Goal: Unclear: Browse casually

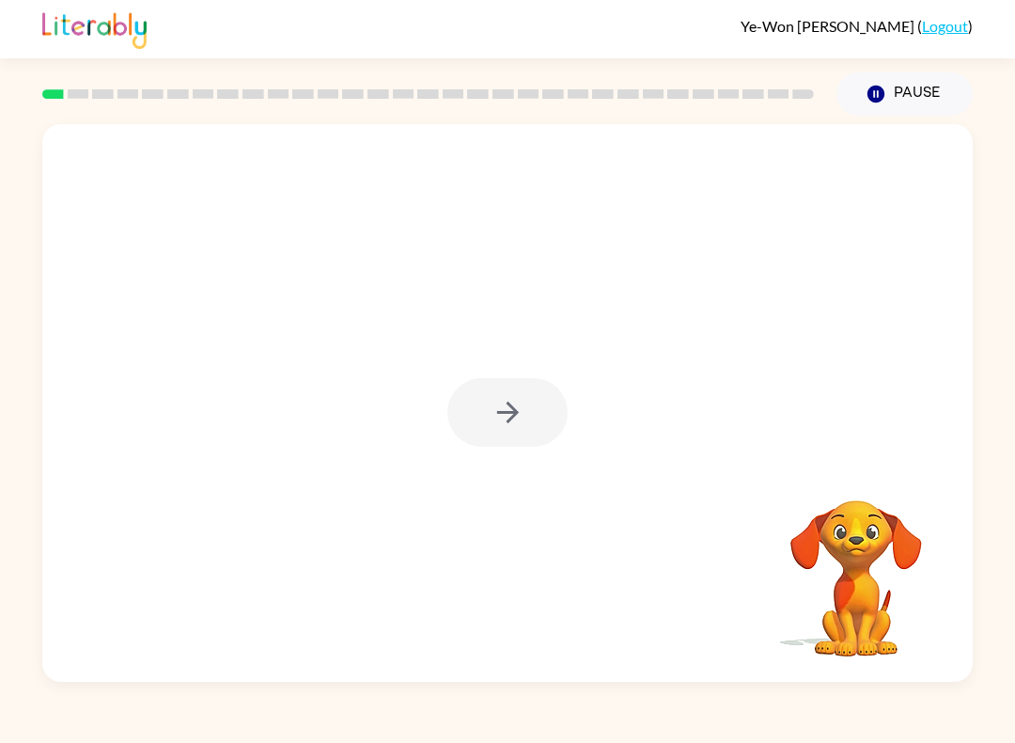
click at [486, 448] on div at bounding box center [507, 403] width 931 height 558
click at [498, 402] on icon "button" at bounding box center [508, 412] width 33 height 33
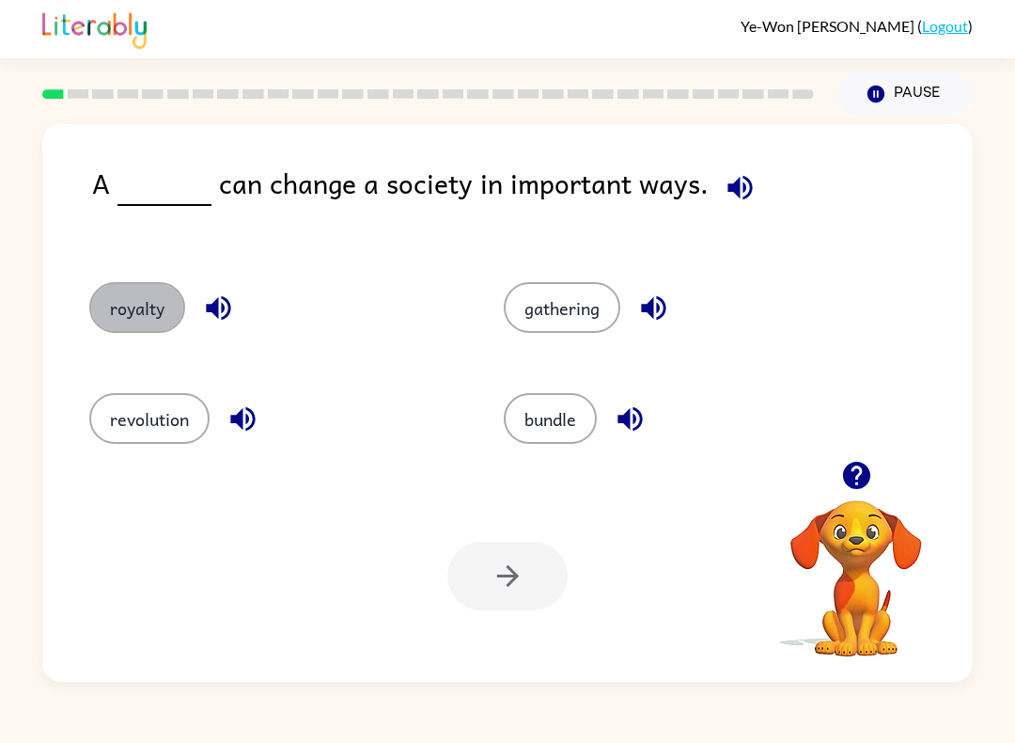
click at [133, 272] on div "royalty" at bounding box center [261, 301] width 415 height 111
click at [135, 321] on button "royalty" at bounding box center [137, 307] width 96 height 51
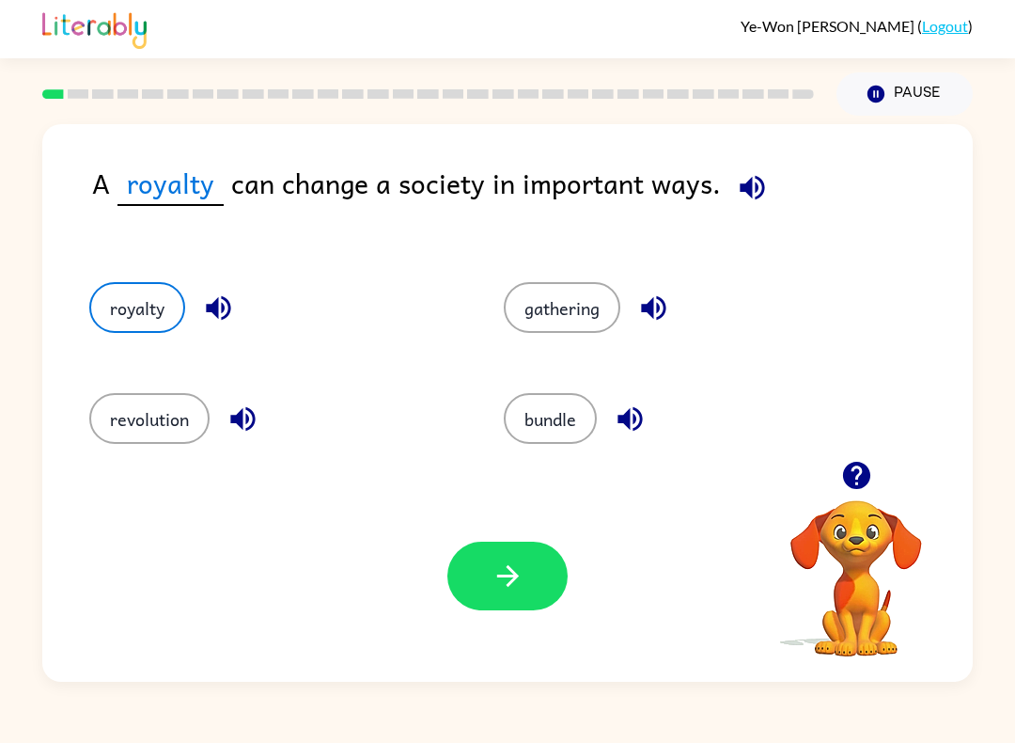
click at [134, 321] on button "royalty" at bounding box center [137, 307] width 96 height 51
click at [149, 307] on button "royalty" at bounding box center [137, 307] width 96 height 51
click at [492, 585] on icon "button" at bounding box center [508, 575] width 33 height 33
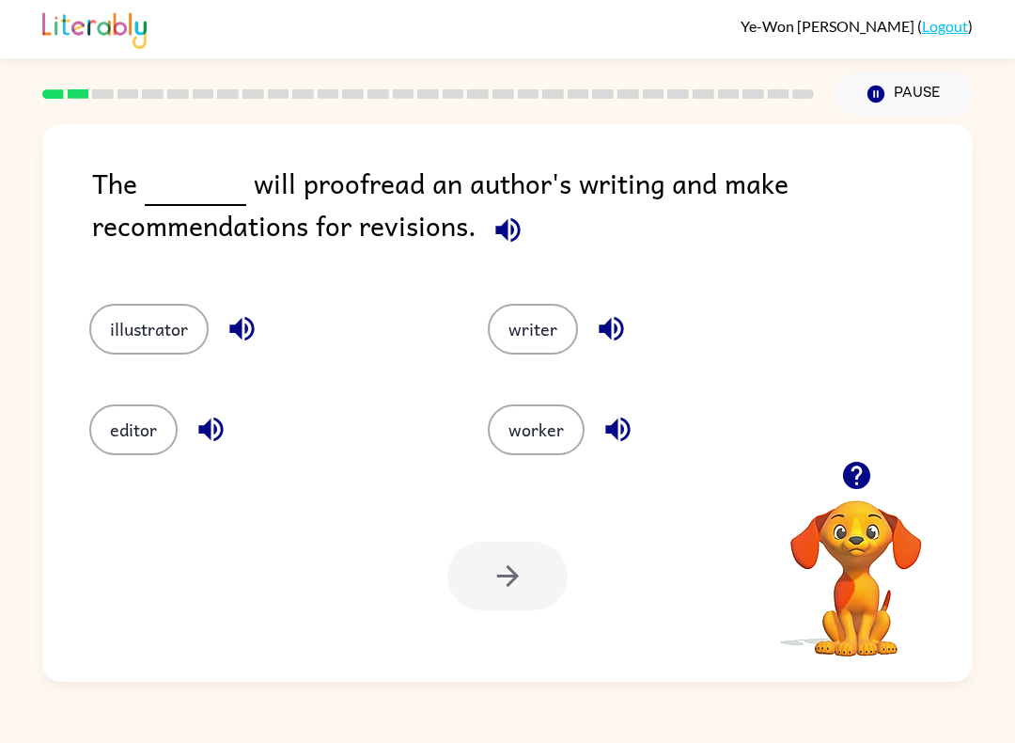
click at [137, 353] on button "illustrator" at bounding box center [148, 329] width 119 height 51
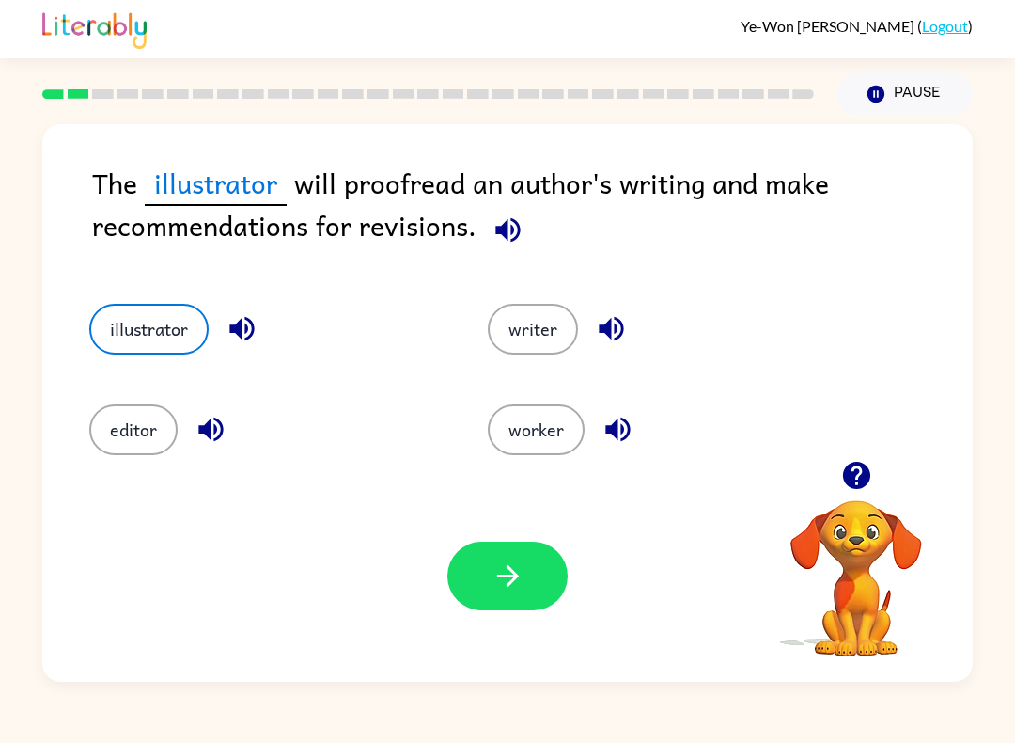
click at [541, 604] on button "button" at bounding box center [508, 576] width 120 height 69
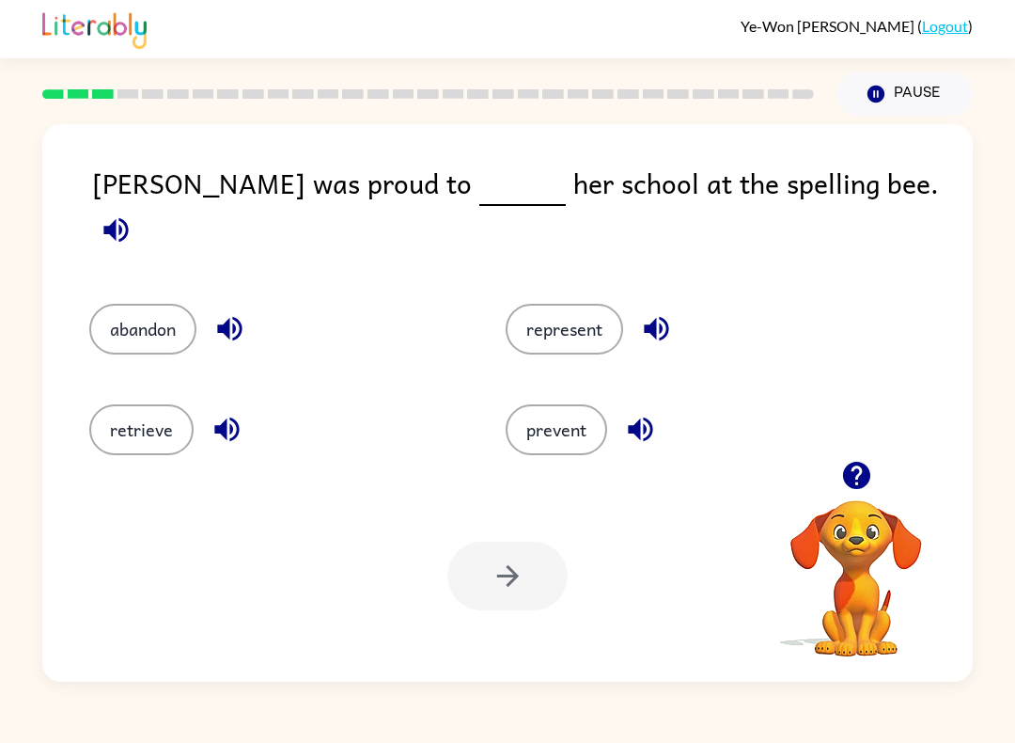
click at [567, 333] on button "represent" at bounding box center [565, 329] width 118 height 51
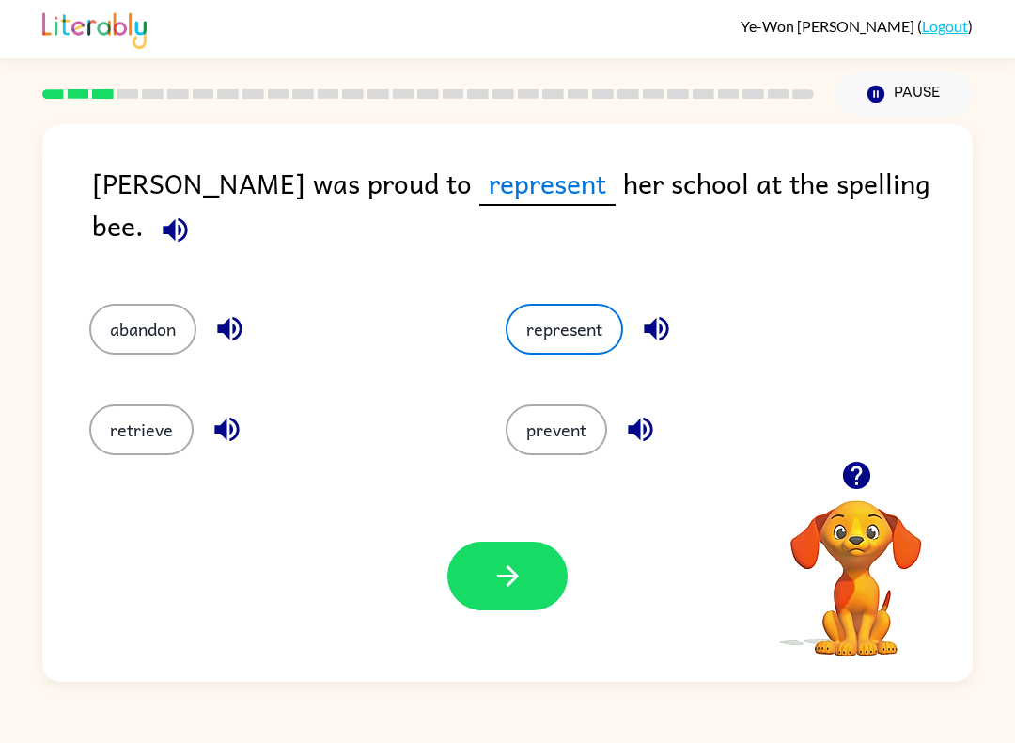
click at [502, 583] on icon "button" at bounding box center [508, 575] width 33 height 33
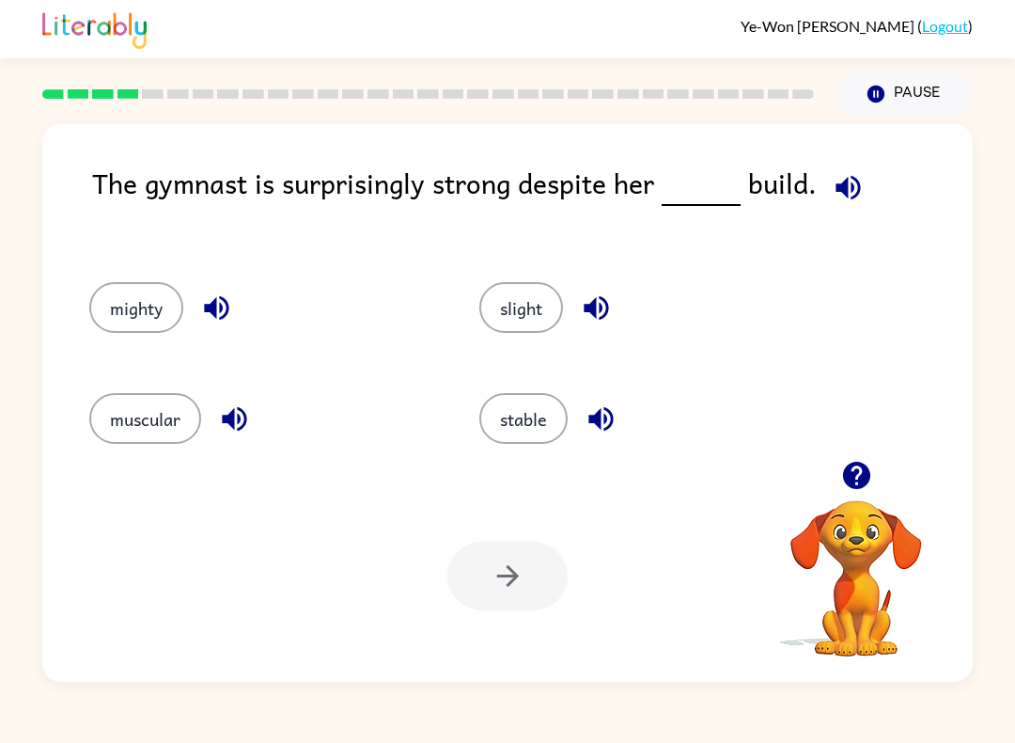
click at [134, 425] on button "muscular" at bounding box center [145, 418] width 112 height 51
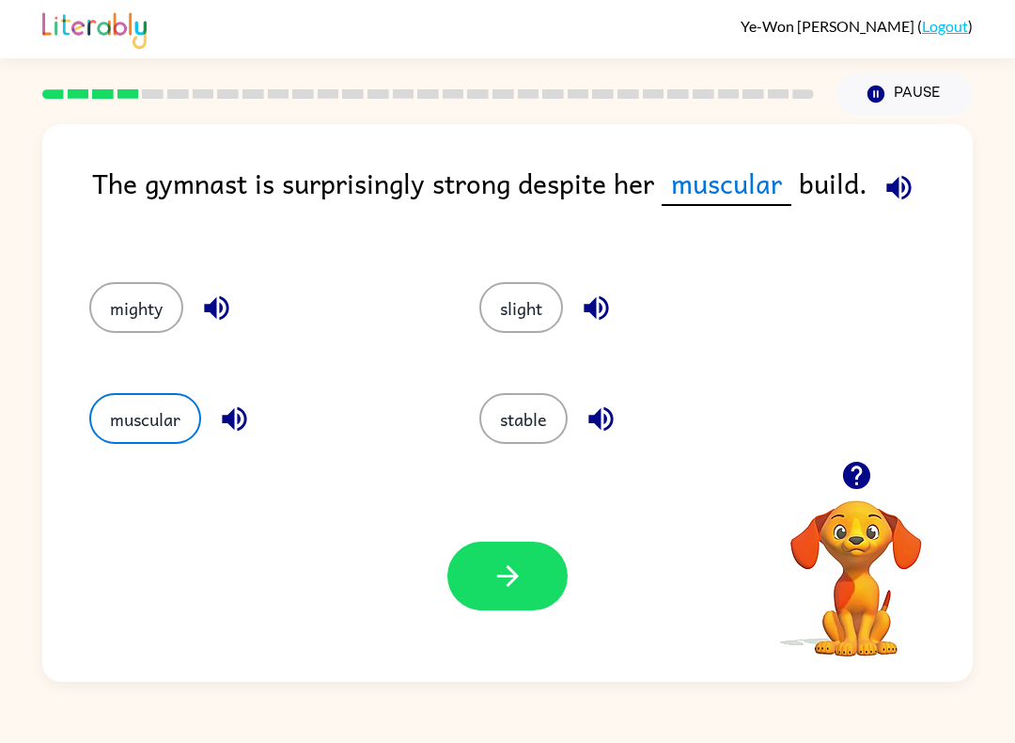
click at [496, 579] on icon "button" at bounding box center [508, 575] width 33 height 33
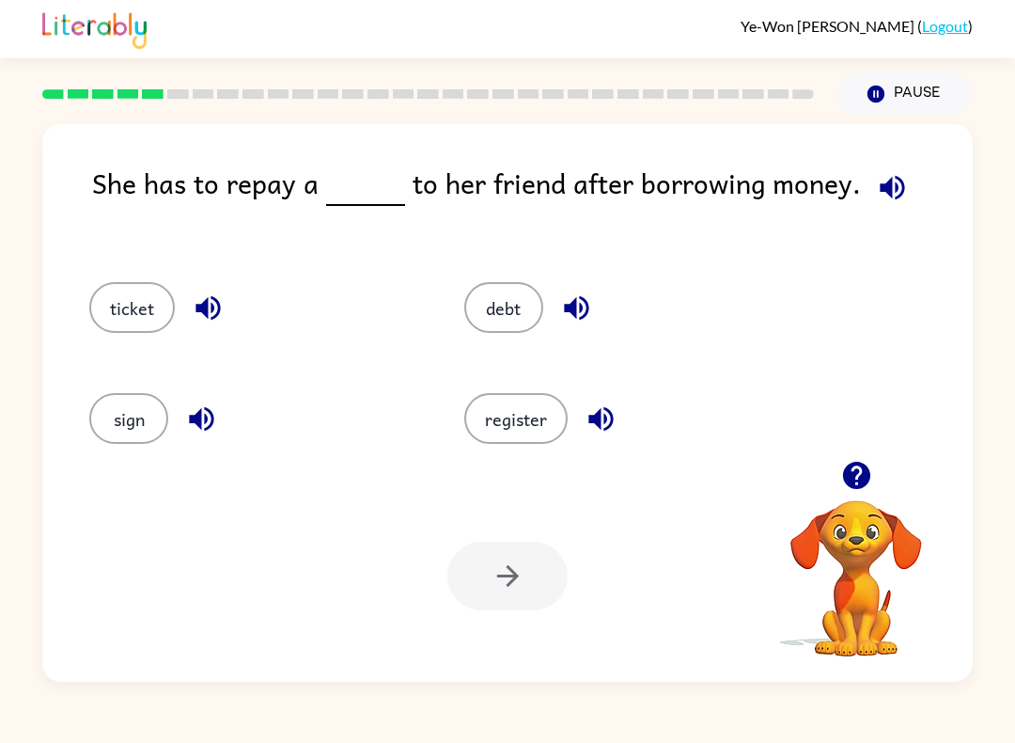
click at [125, 320] on button "ticket" at bounding box center [132, 307] width 86 height 51
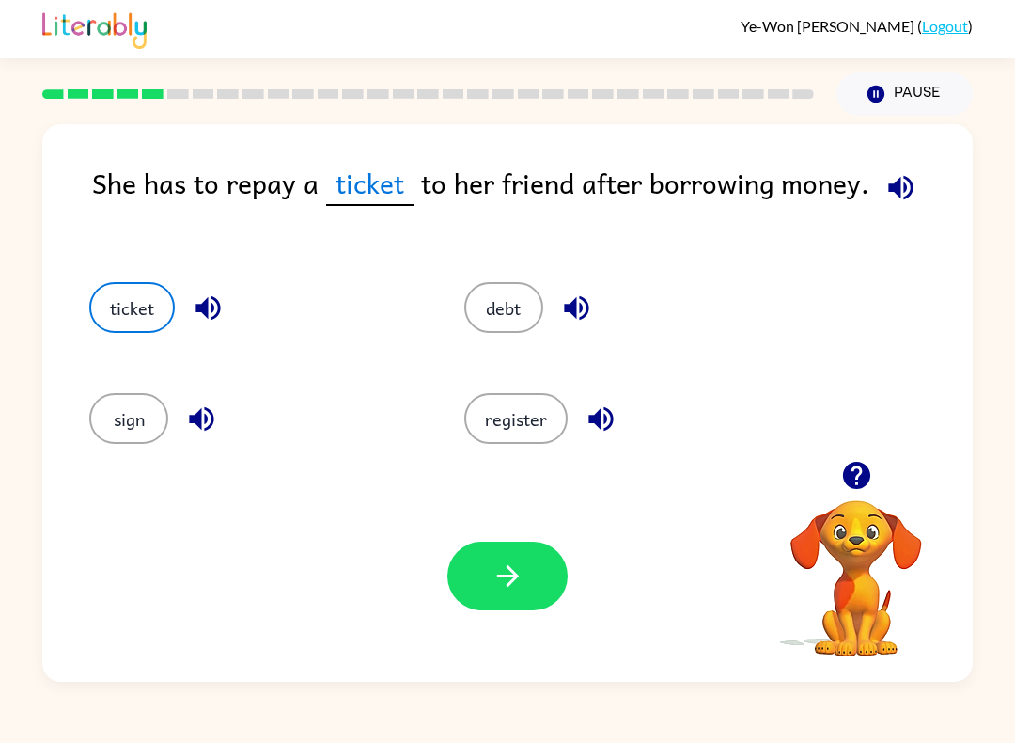
click at [516, 598] on button "button" at bounding box center [508, 576] width 120 height 69
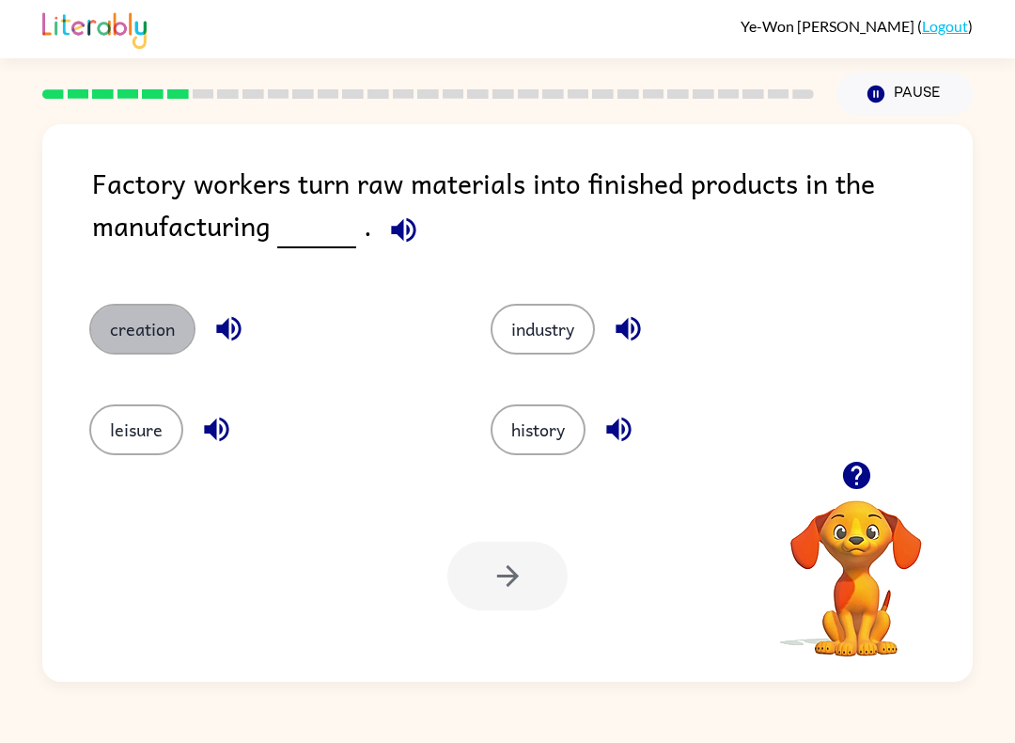
click at [124, 320] on button "creation" at bounding box center [142, 329] width 106 height 51
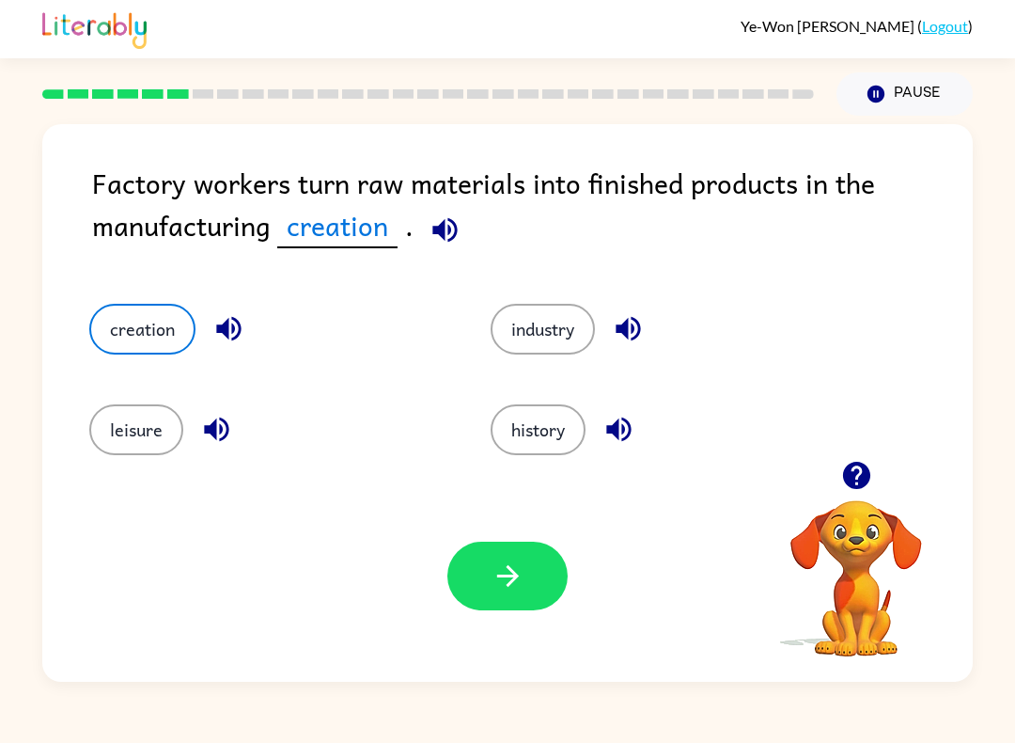
click at [515, 608] on button "button" at bounding box center [508, 576] width 120 height 69
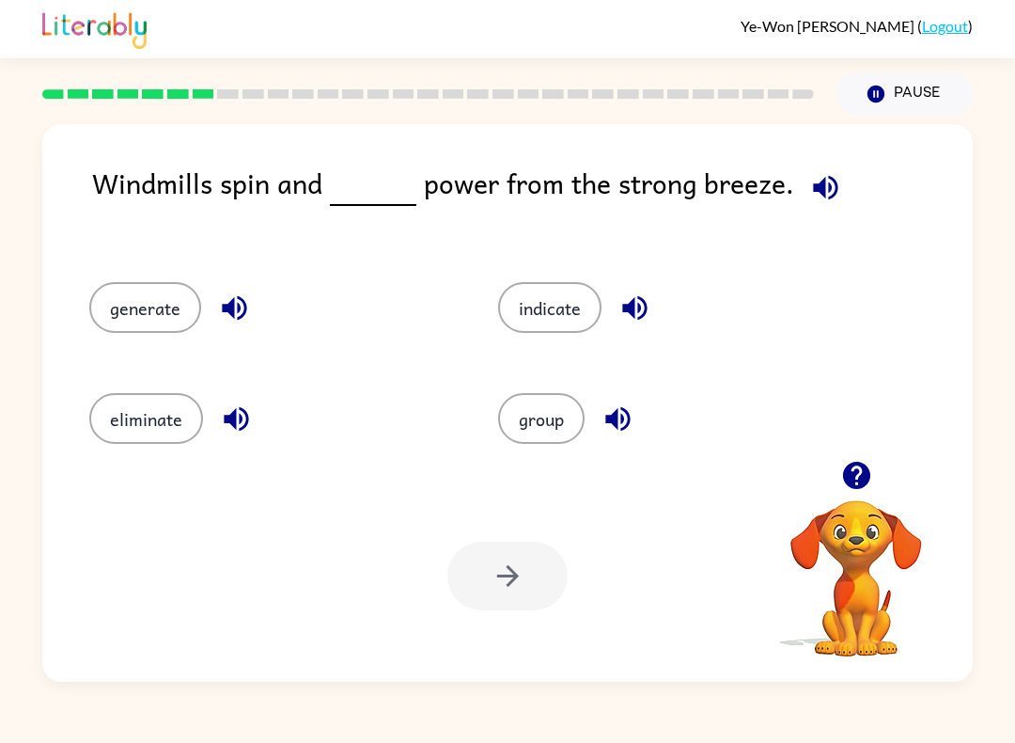
click at [104, 428] on button "eliminate" at bounding box center [146, 418] width 114 height 51
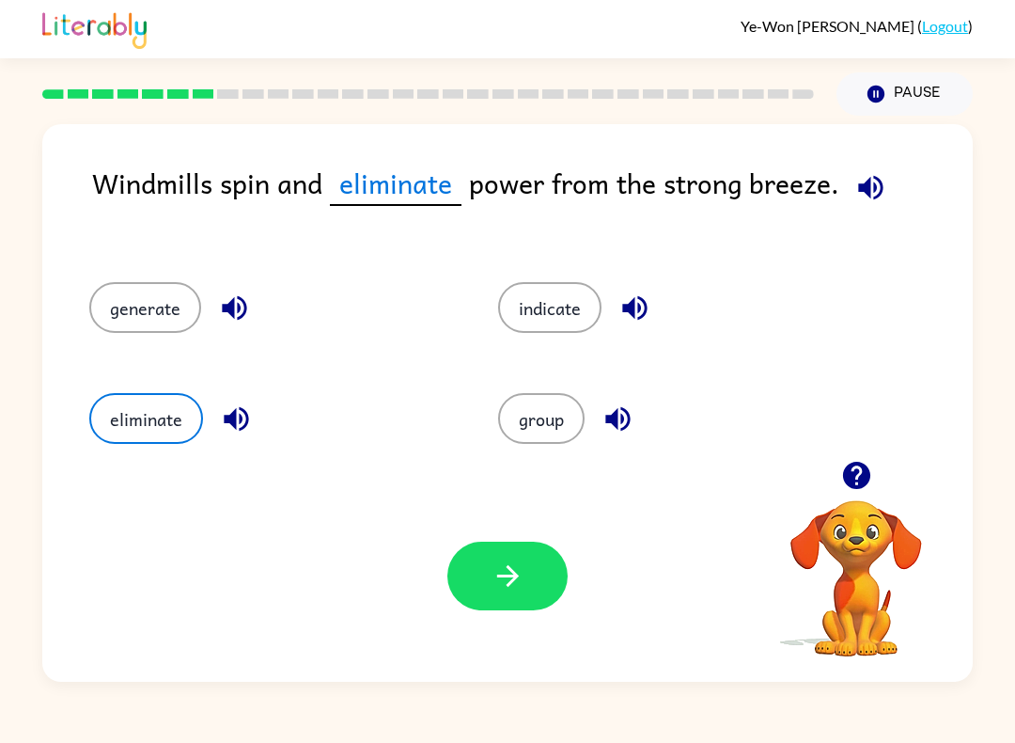
click at [511, 591] on icon "button" at bounding box center [508, 575] width 33 height 33
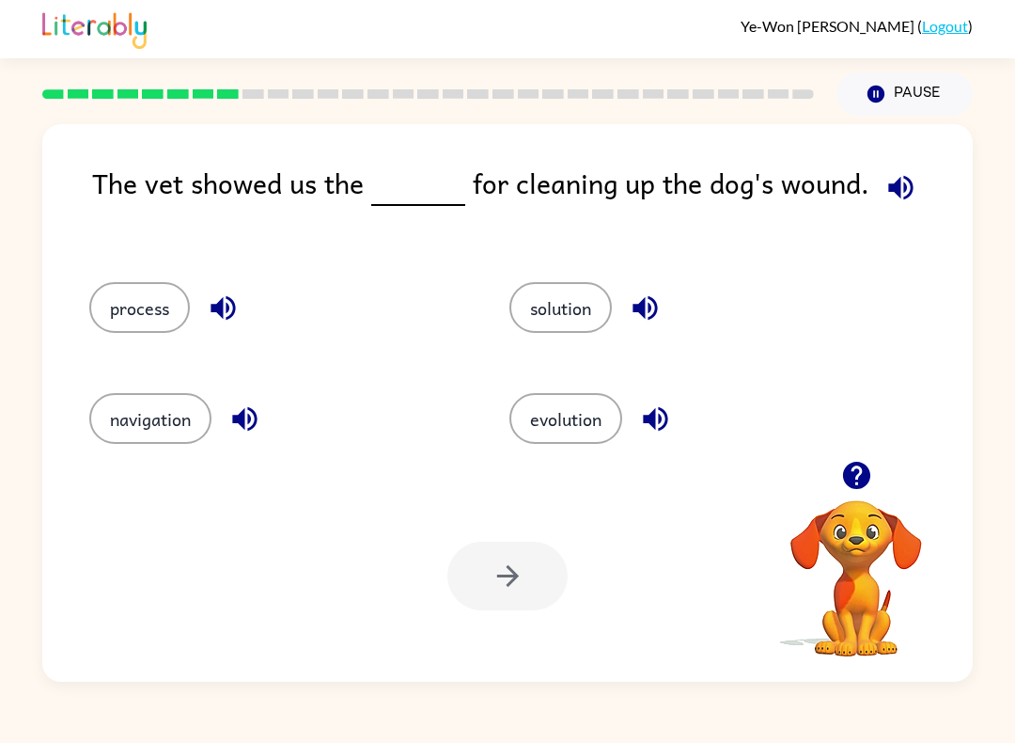
click at [126, 315] on button "process" at bounding box center [139, 307] width 101 height 51
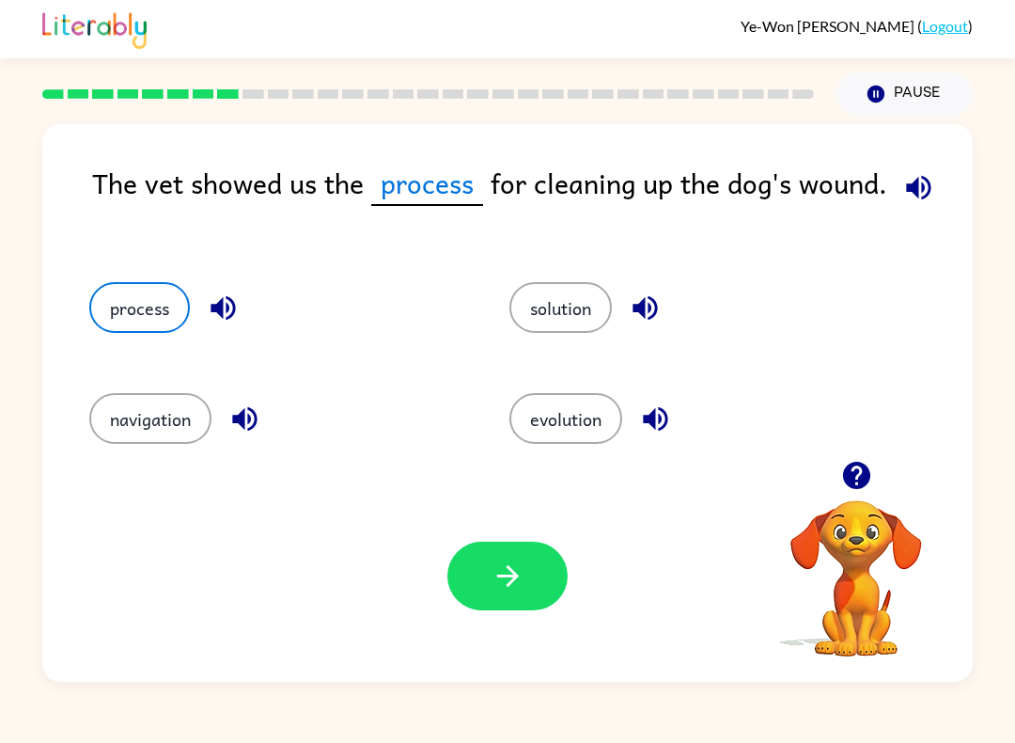
click at [502, 578] on icon "button" at bounding box center [508, 575] width 33 height 33
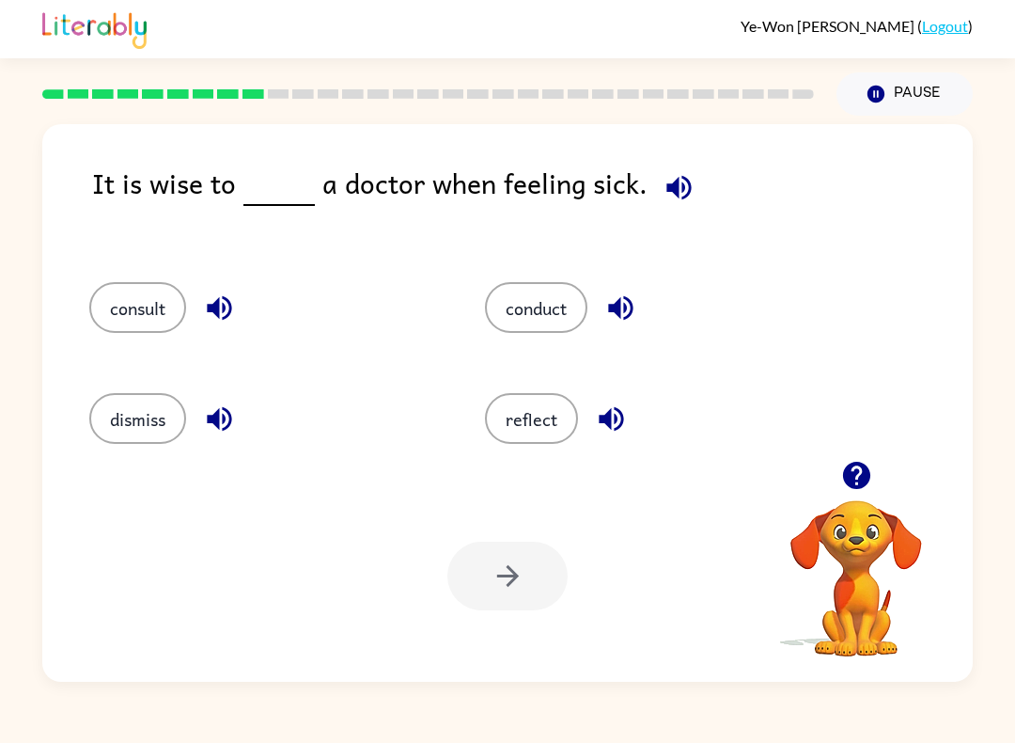
click at [524, 427] on button "reflect" at bounding box center [531, 418] width 93 height 51
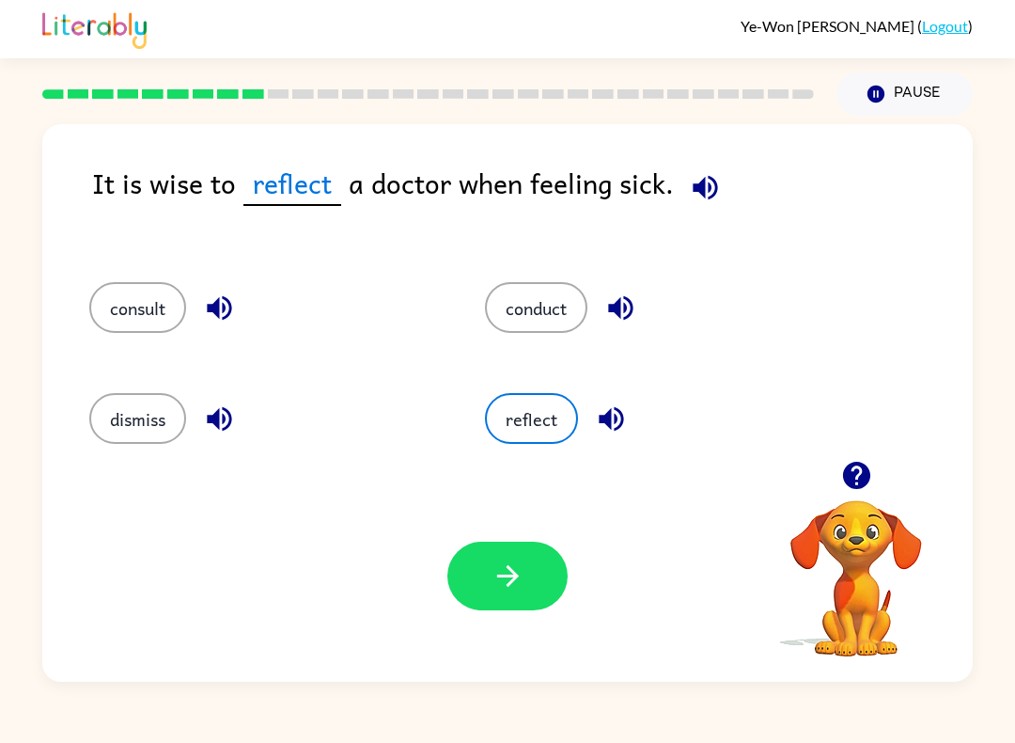
click at [495, 576] on icon "button" at bounding box center [508, 575] width 33 height 33
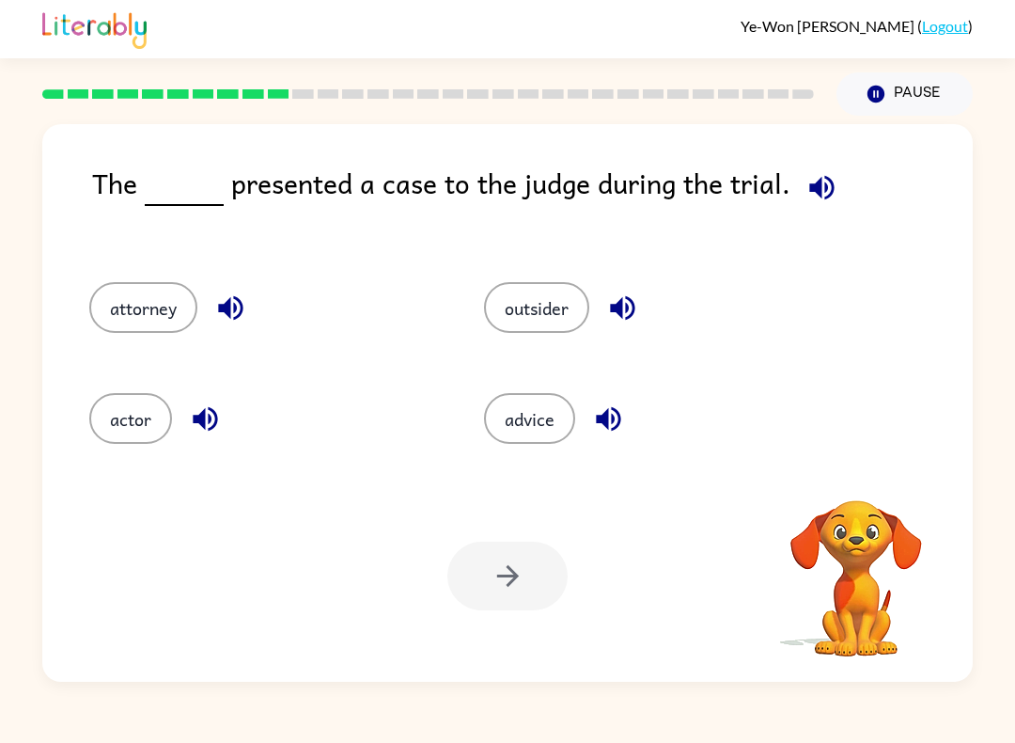
click at [541, 435] on button "advice" at bounding box center [529, 418] width 91 height 51
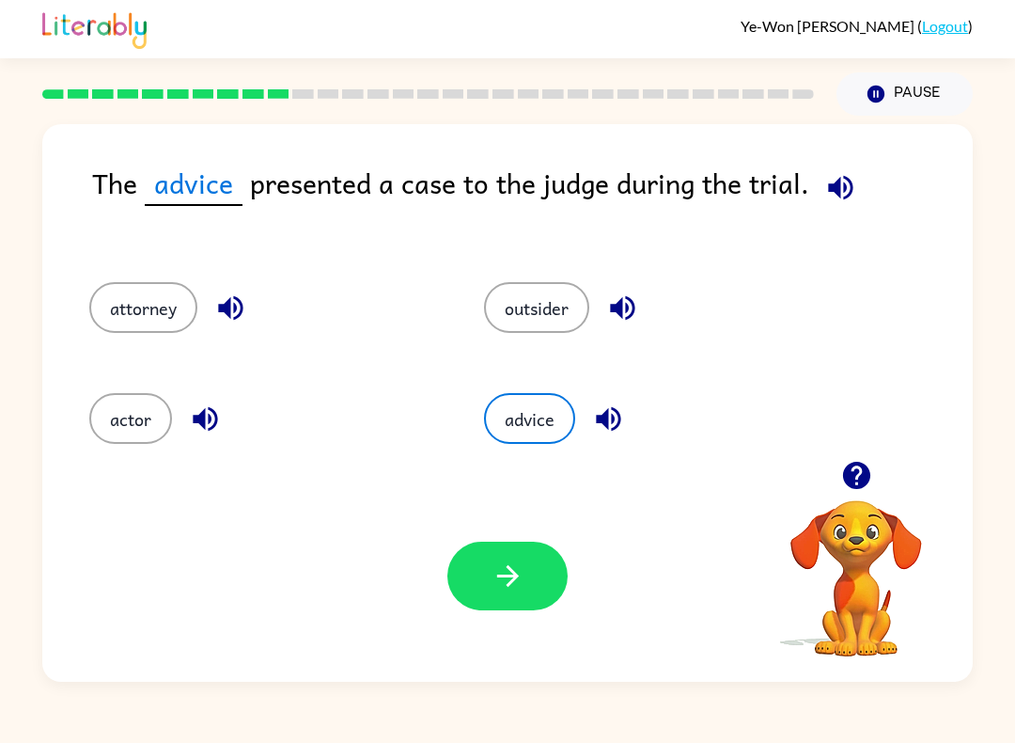
click at [522, 570] on icon "button" at bounding box center [508, 575] width 33 height 33
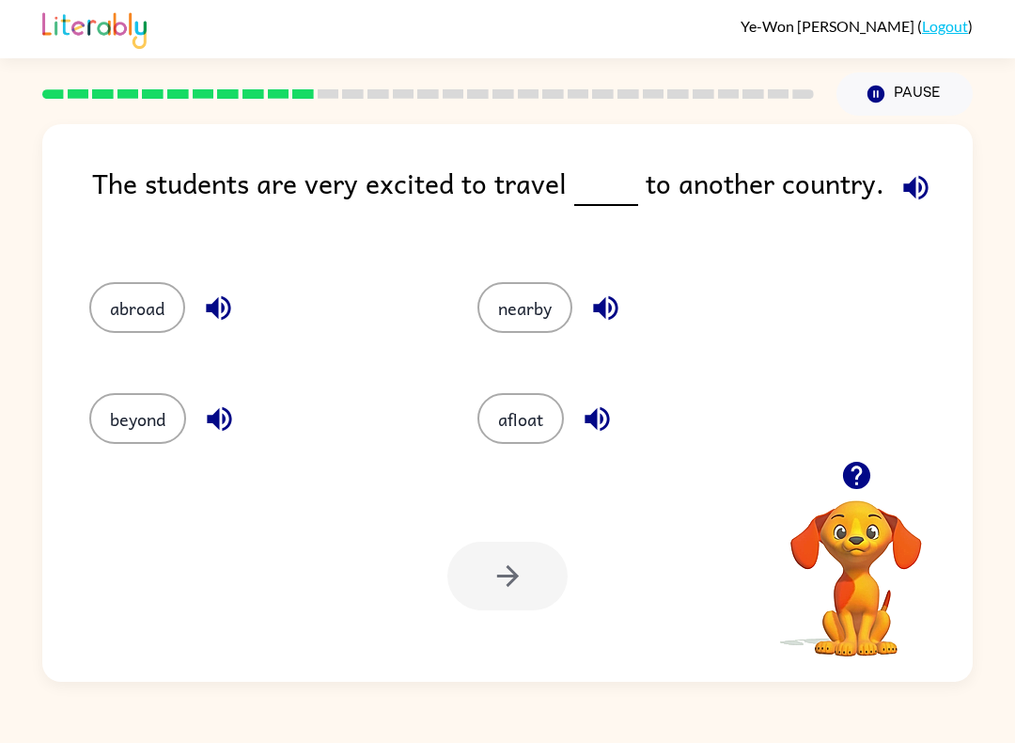
click at [133, 320] on button "abroad" at bounding box center [137, 307] width 96 height 51
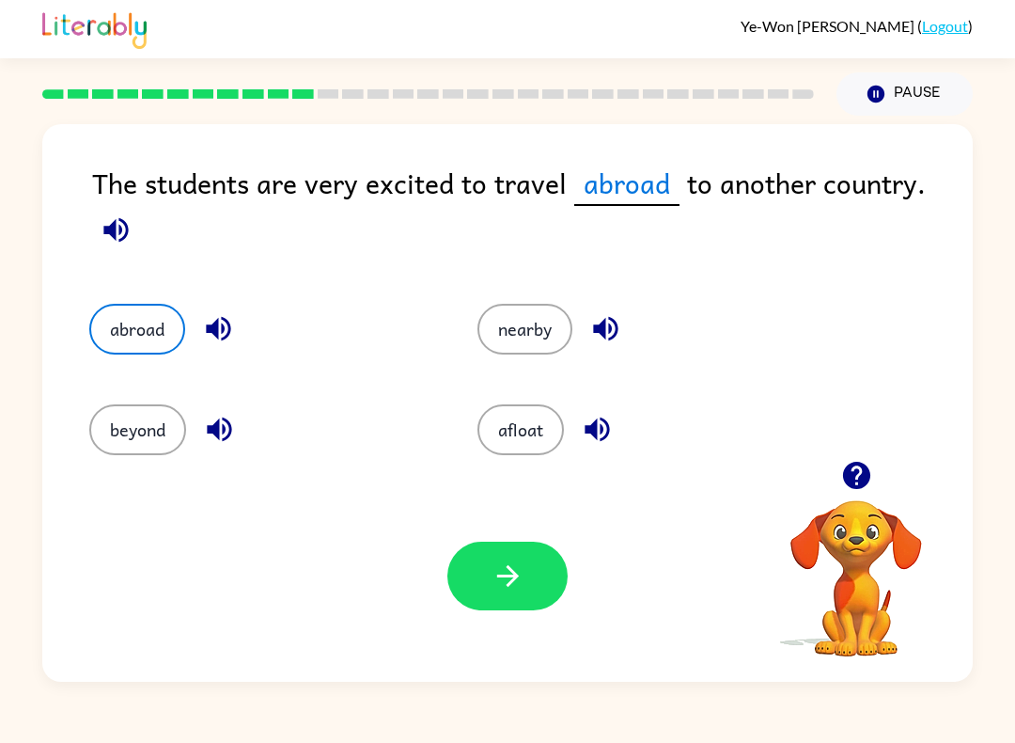
click at [529, 599] on button "button" at bounding box center [508, 576] width 120 height 69
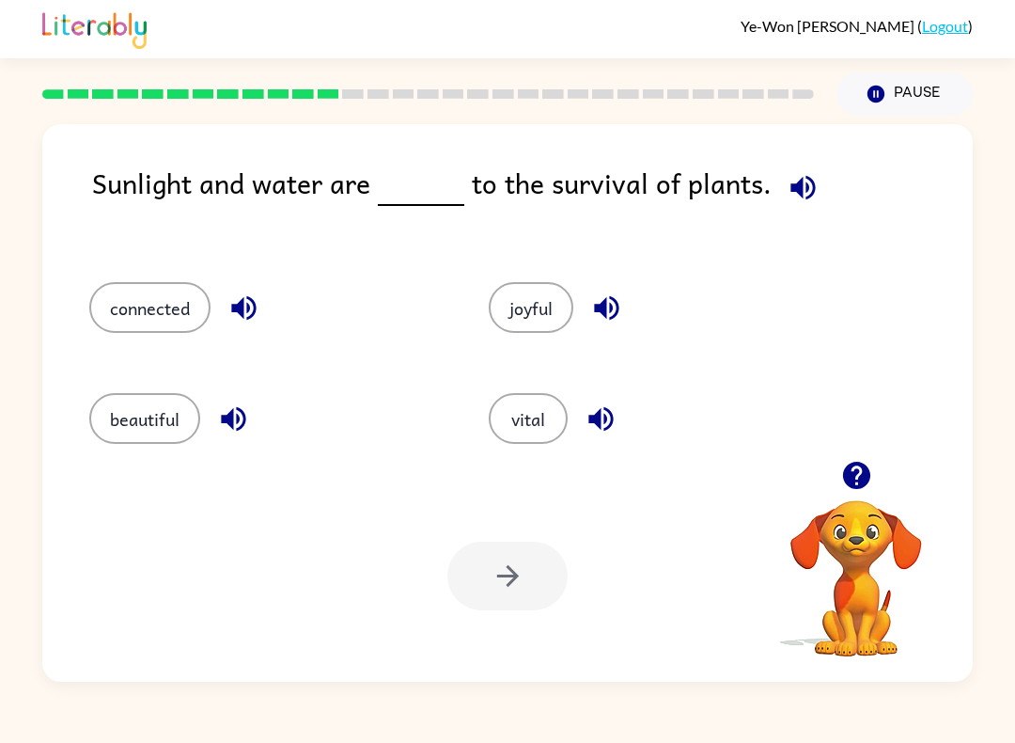
click at [175, 437] on button "beautiful" at bounding box center [144, 418] width 111 height 51
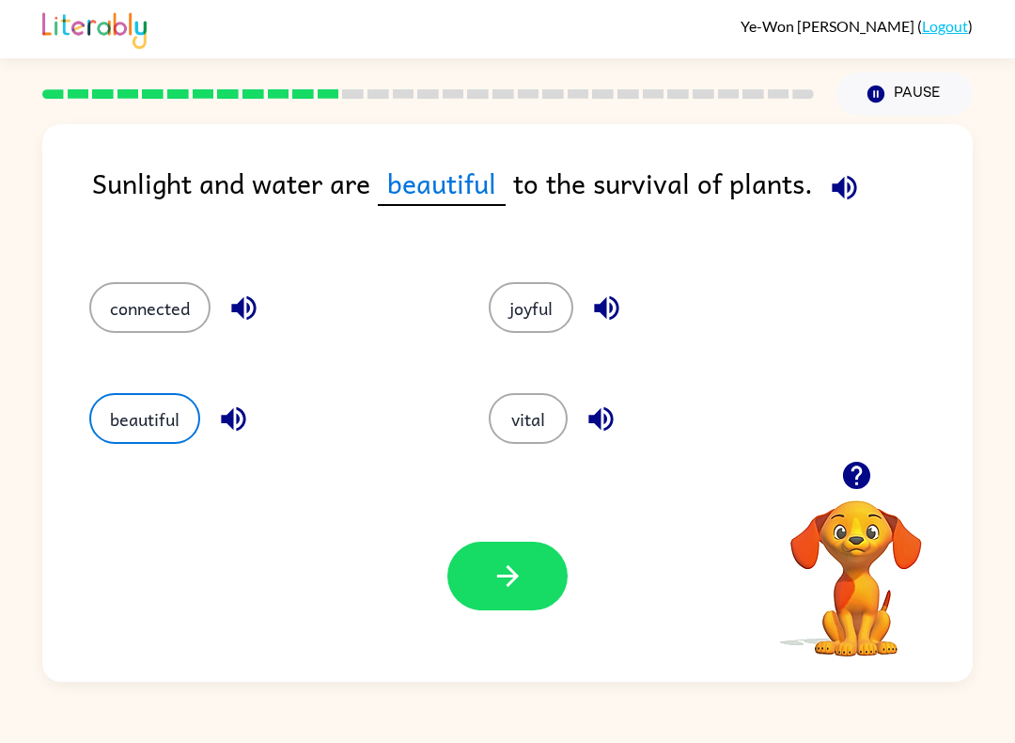
click at [526, 329] on button "joyful" at bounding box center [531, 307] width 85 height 51
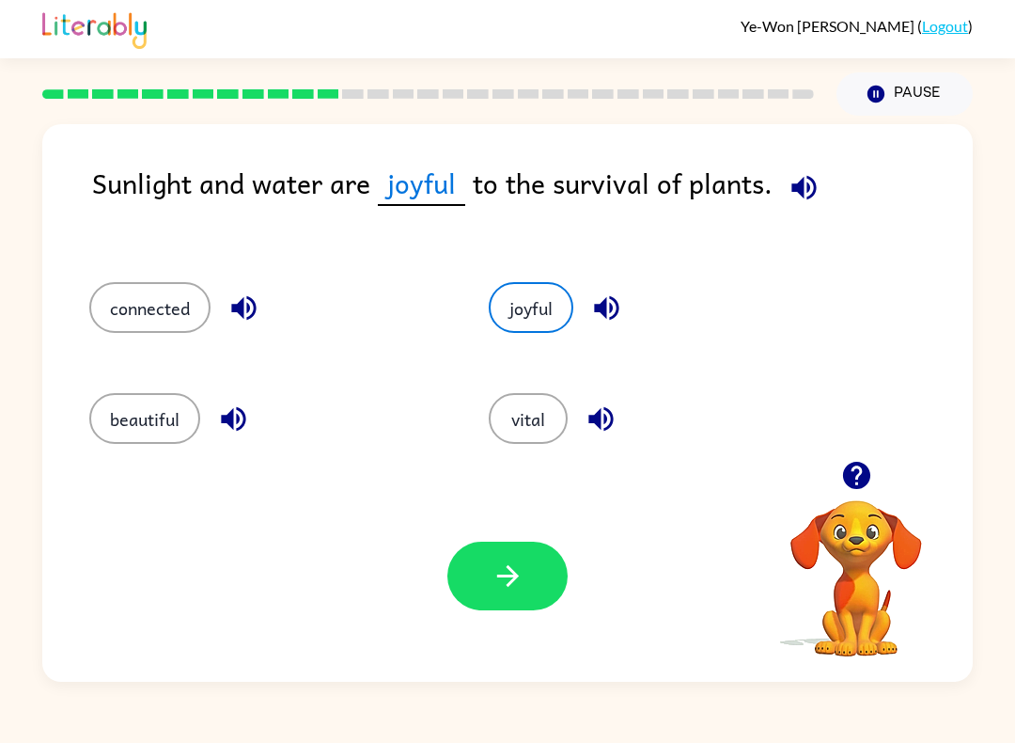
click at [521, 571] on icon "button" at bounding box center [508, 575] width 33 height 33
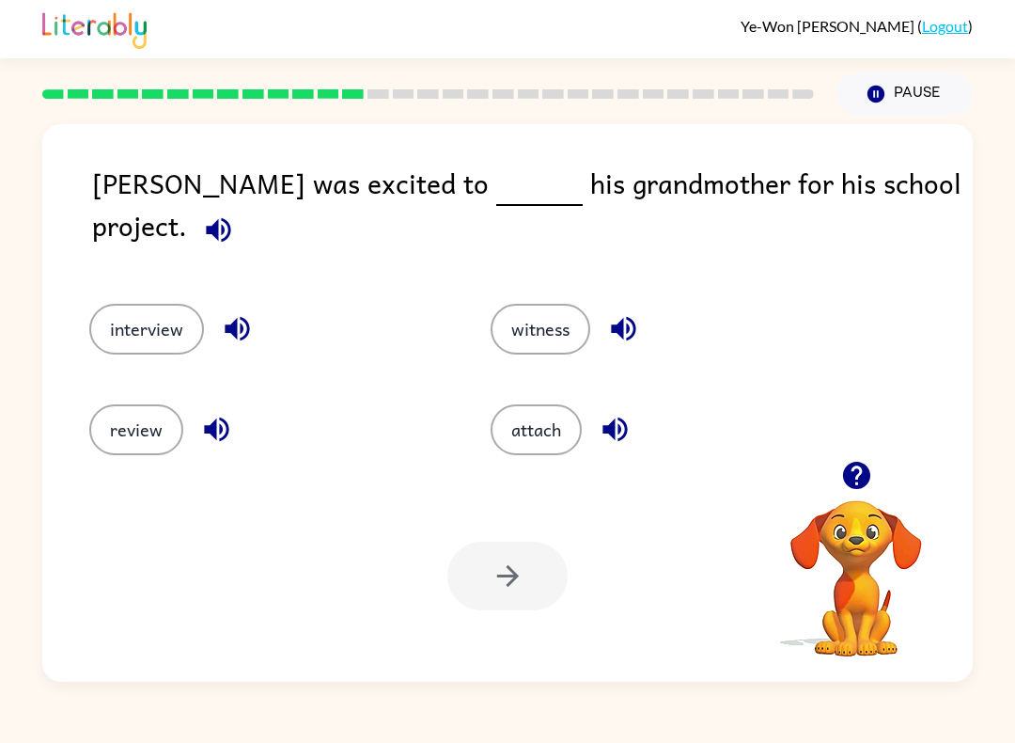
click at [101, 321] on button "interview" at bounding box center [146, 329] width 115 height 51
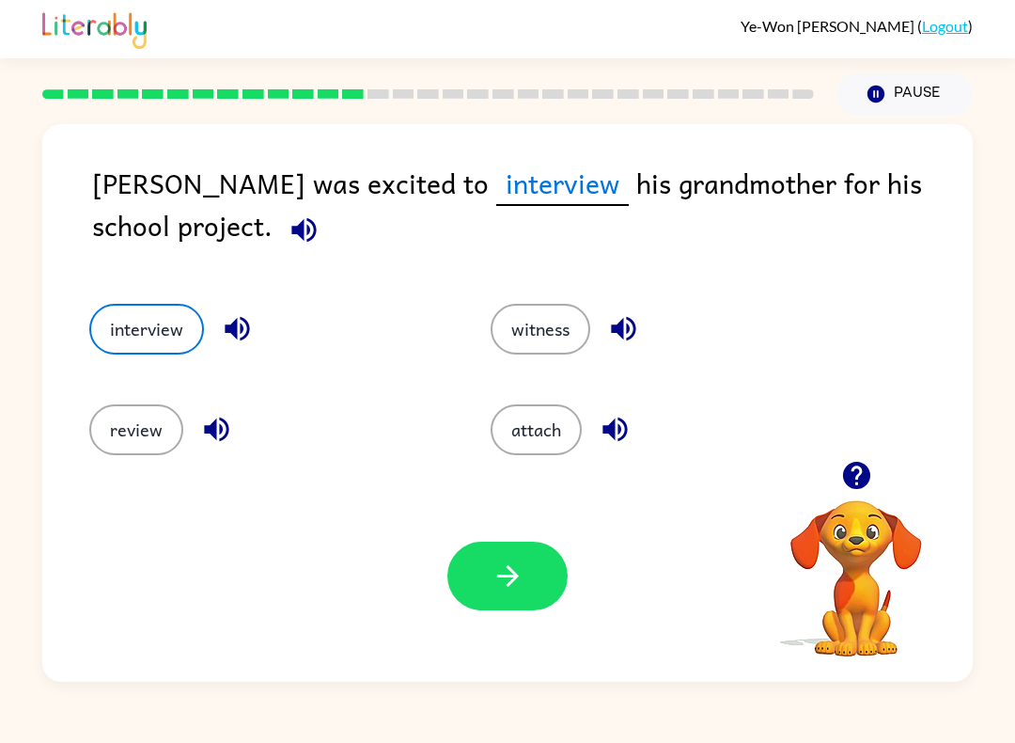
click at [495, 592] on icon "button" at bounding box center [508, 575] width 33 height 33
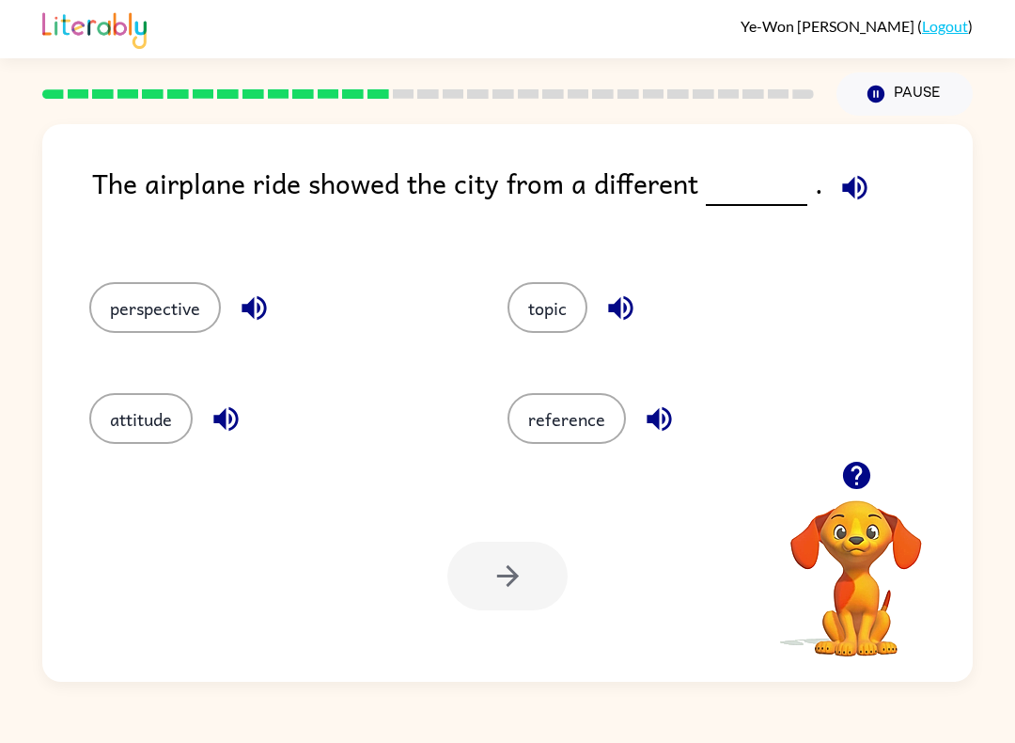
click at [551, 310] on button "topic" at bounding box center [548, 307] width 80 height 51
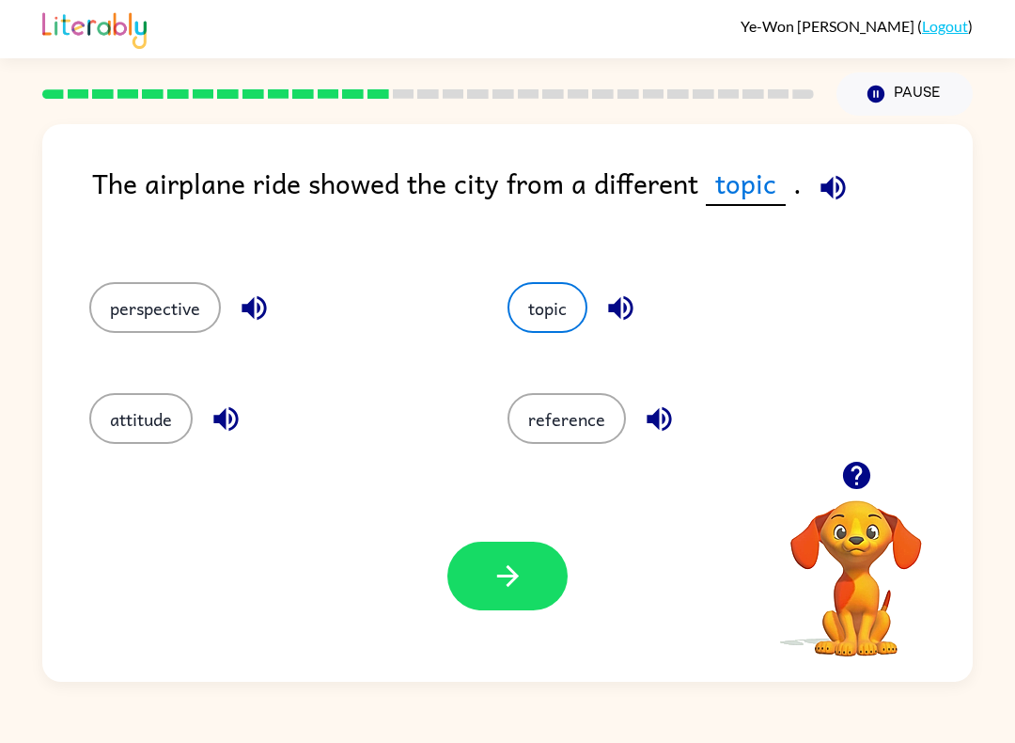
click at [608, 422] on button "reference" at bounding box center [567, 418] width 118 height 51
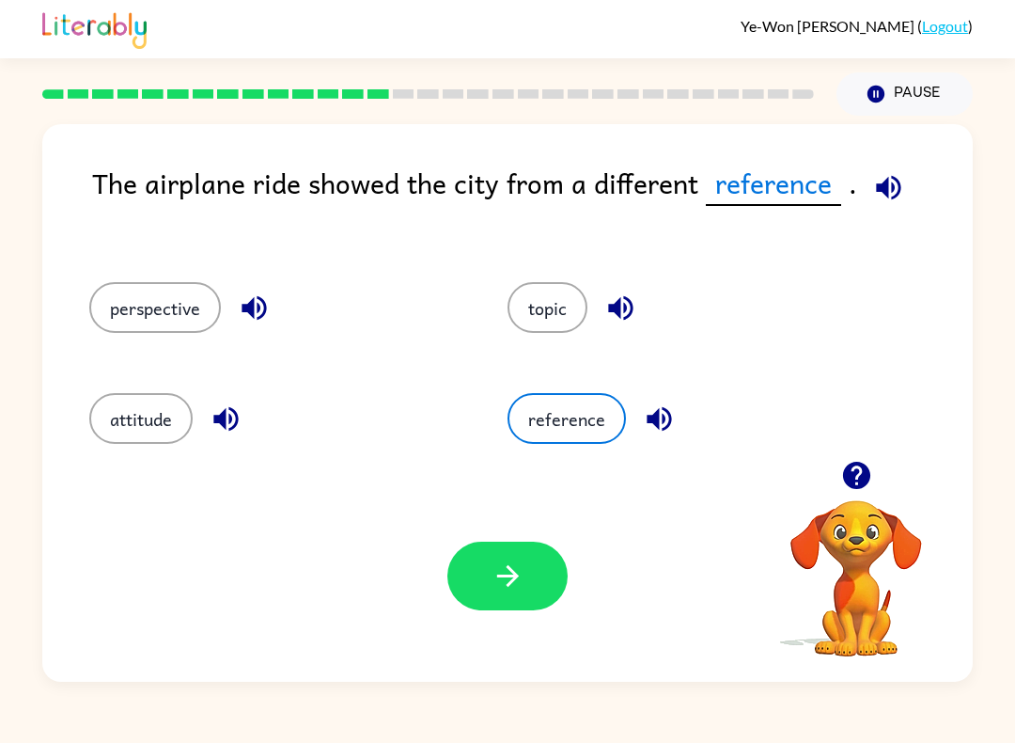
click at [522, 580] on icon "button" at bounding box center [508, 575] width 33 height 33
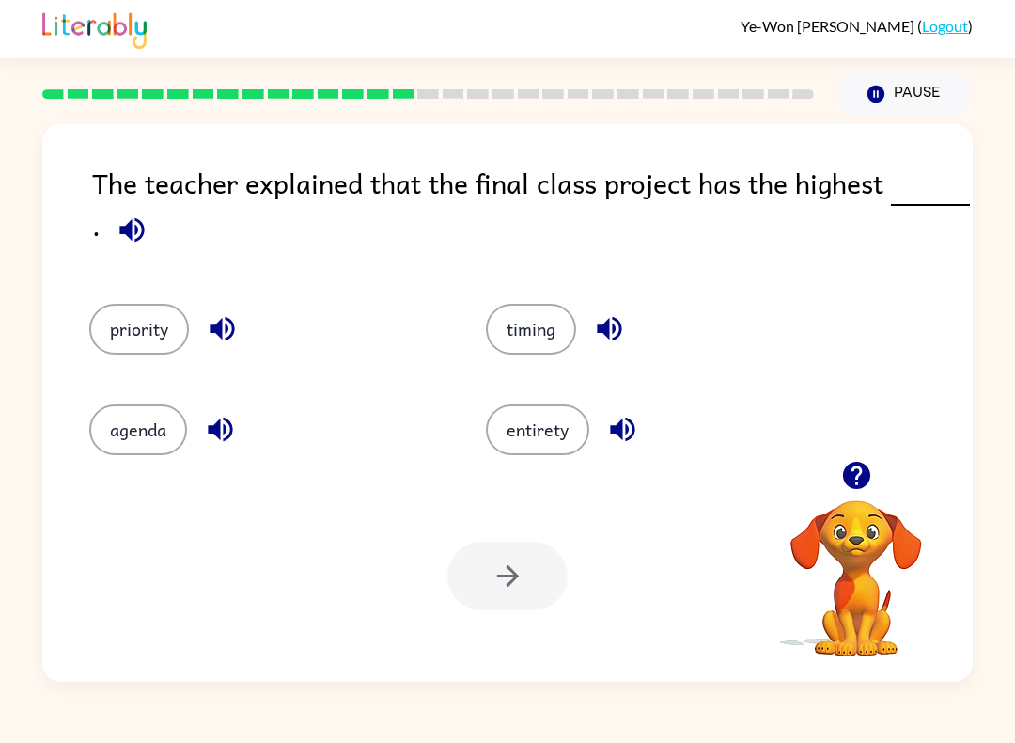
click at [517, 331] on button "timing" at bounding box center [531, 329] width 90 height 51
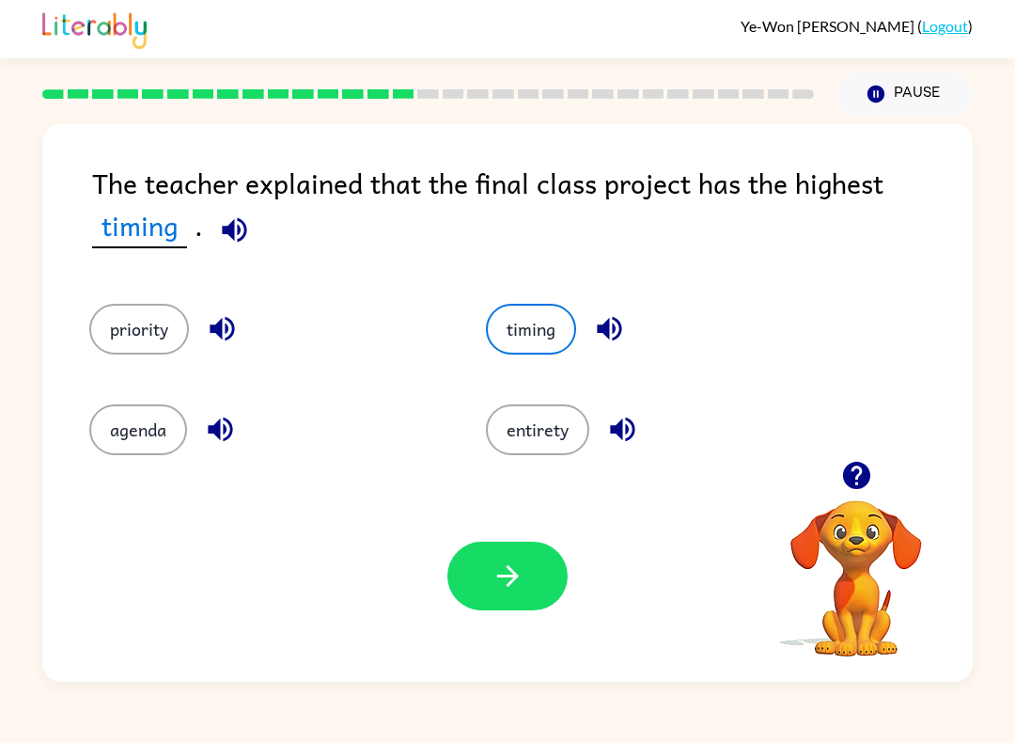
click at [511, 575] on icon "button" at bounding box center [508, 575] width 33 height 33
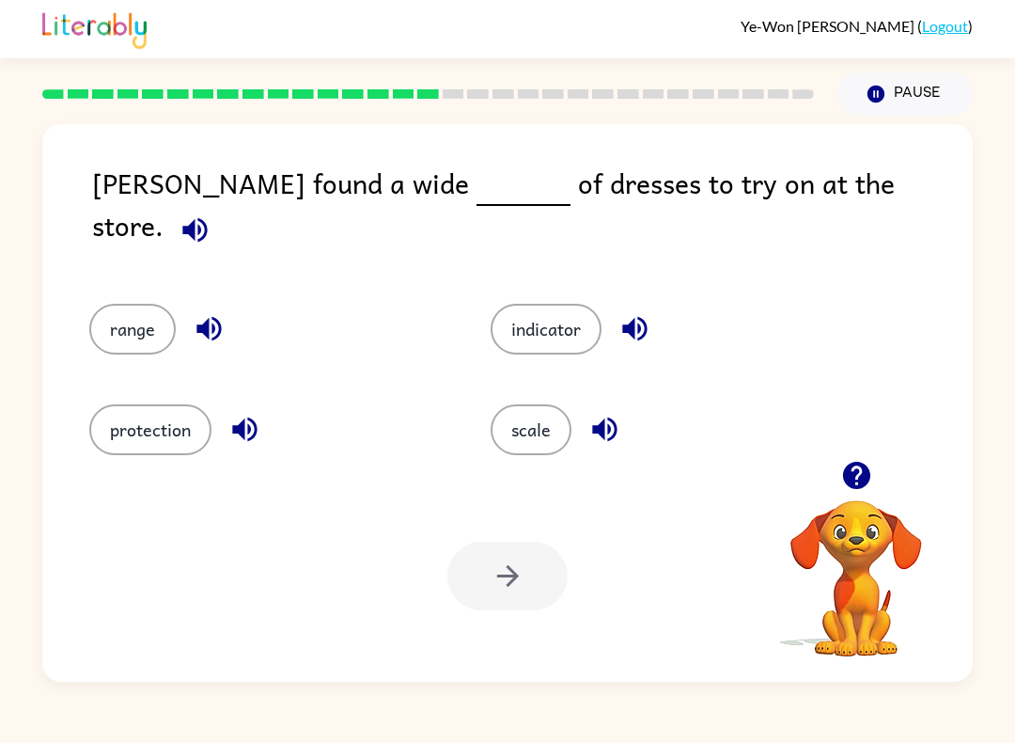
click at [552, 323] on button "indicator" at bounding box center [546, 329] width 111 height 51
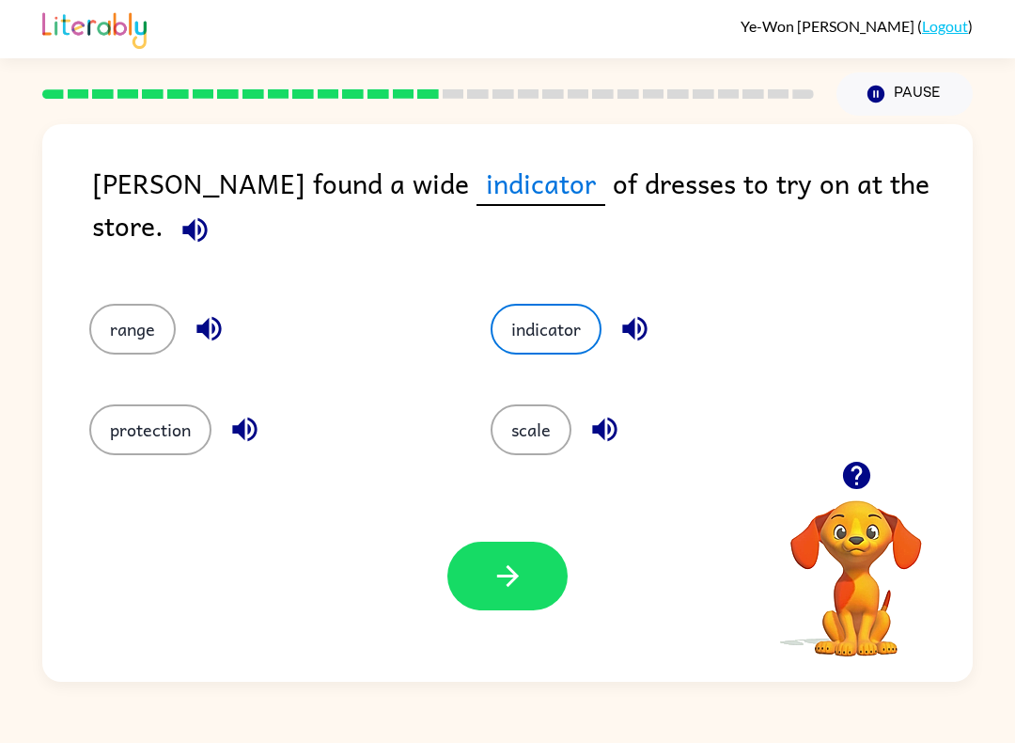
click at [514, 581] on icon "button" at bounding box center [507, 576] width 22 height 22
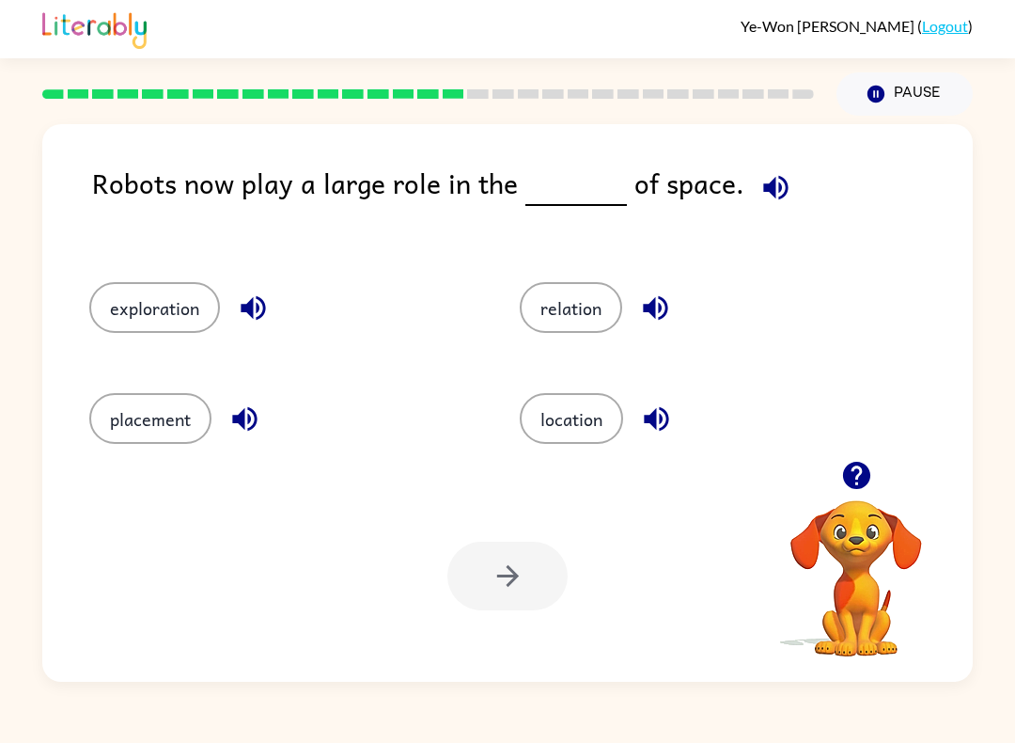
click at [614, 409] on button "location" at bounding box center [571, 418] width 103 height 51
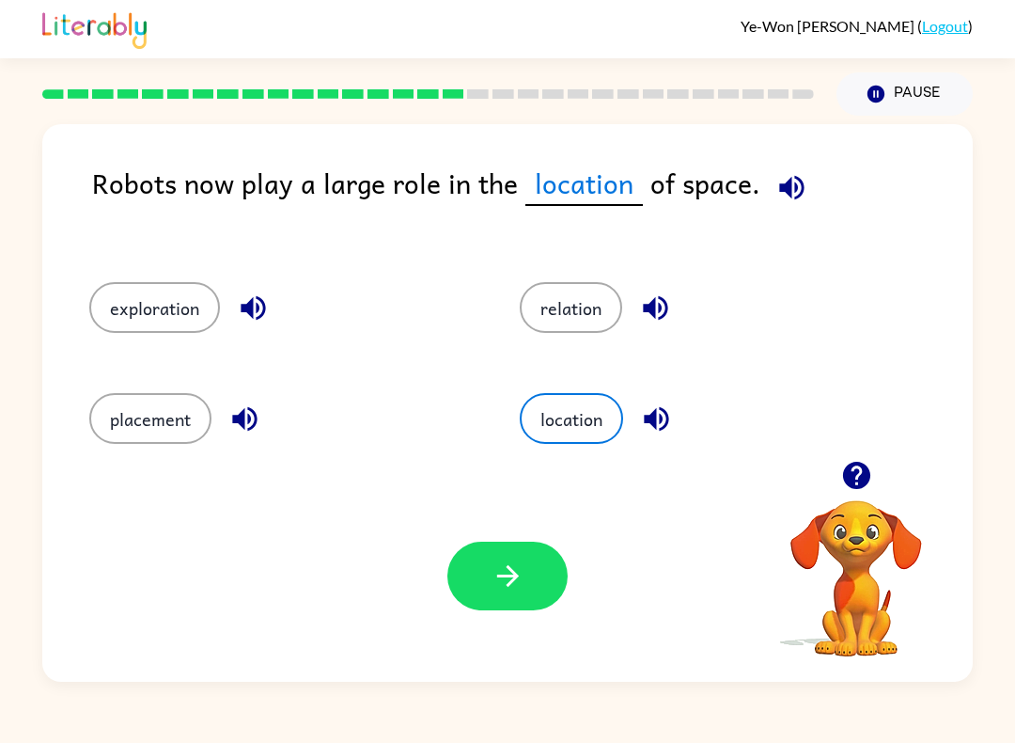
click at [484, 573] on button "button" at bounding box center [508, 576] width 120 height 69
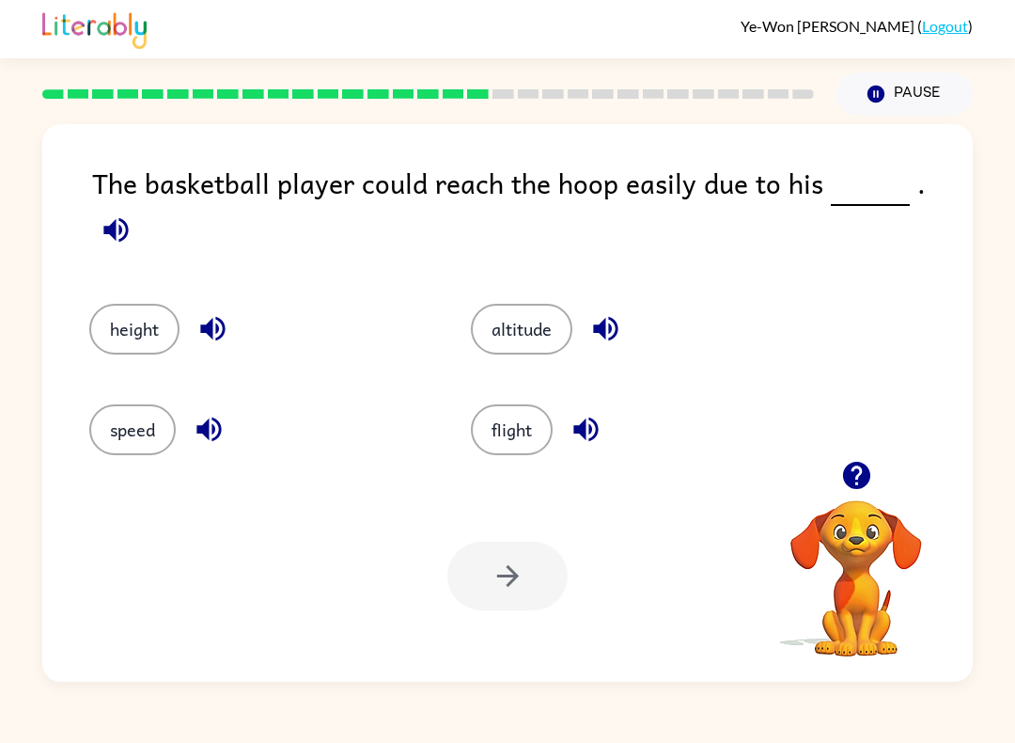
click at [683, 527] on div "Your browser must support playing .mp4 files to use Literably. Please try using…" at bounding box center [507, 576] width 931 height 212
click at [673, 537] on div "Your browser must support playing .mp4 files to use Literably. Please try using…" at bounding box center [507, 576] width 931 height 212
click at [631, 578] on div "Your browser must support playing .mp4 files to use Literably. Please try using…" at bounding box center [507, 576] width 931 height 212
click at [659, 548] on div "Your browser must support playing .mp4 files to use Literably. Please try using…" at bounding box center [507, 576] width 931 height 212
click at [658, 548] on div "Your browser must support playing .mp4 files to use Literably. Please try using…" at bounding box center [507, 576] width 931 height 212
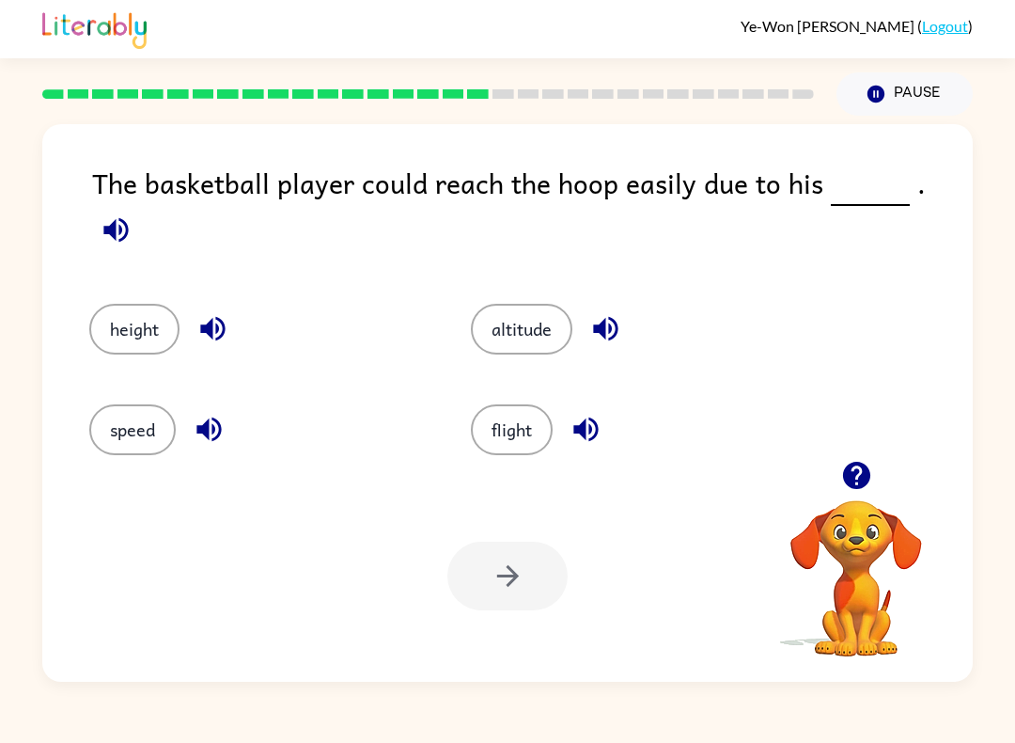
click at [534, 404] on button "flight" at bounding box center [512, 429] width 82 height 51
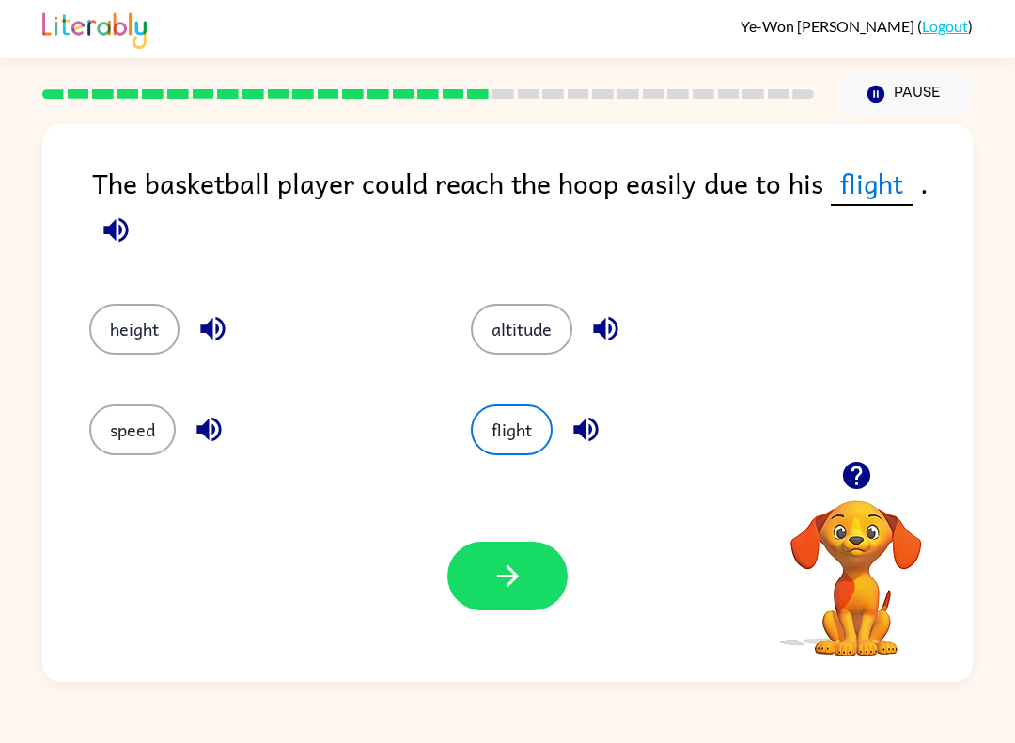
click at [529, 590] on button "button" at bounding box center [508, 576] width 120 height 69
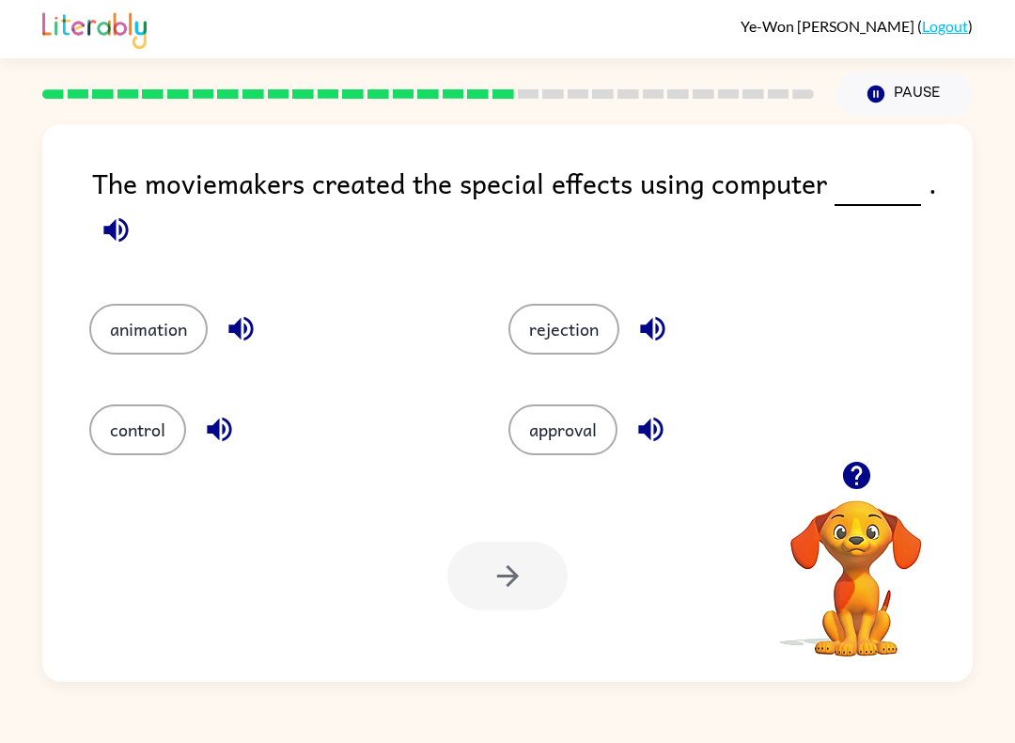
click at [150, 411] on button "control" at bounding box center [137, 429] width 97 height 51
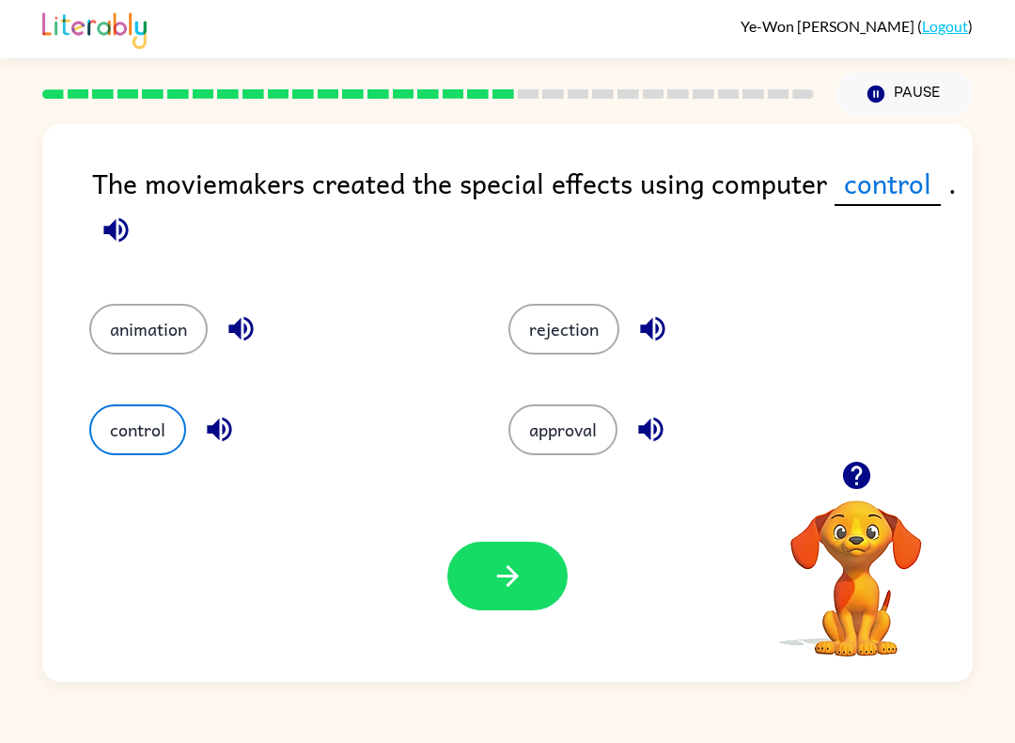
click at [510, 552] on button "button" at bounding box center [508, 576] width 120 height 69
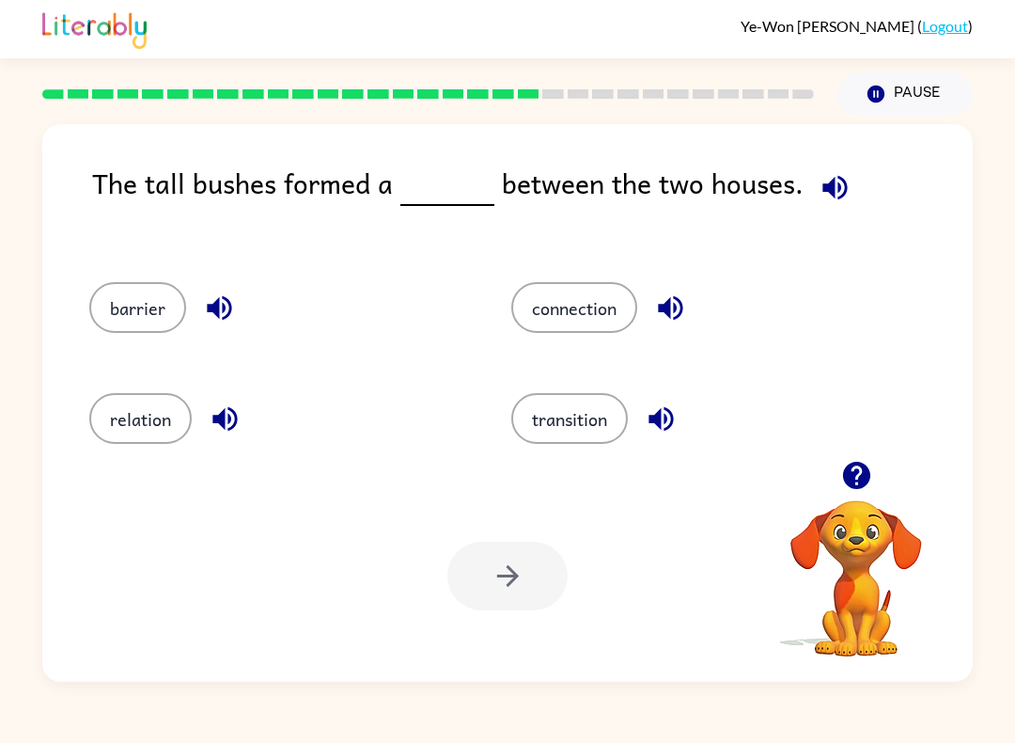
click at [580, 316] on button "connection" at bounding box center [574, 307] width 126 height 51
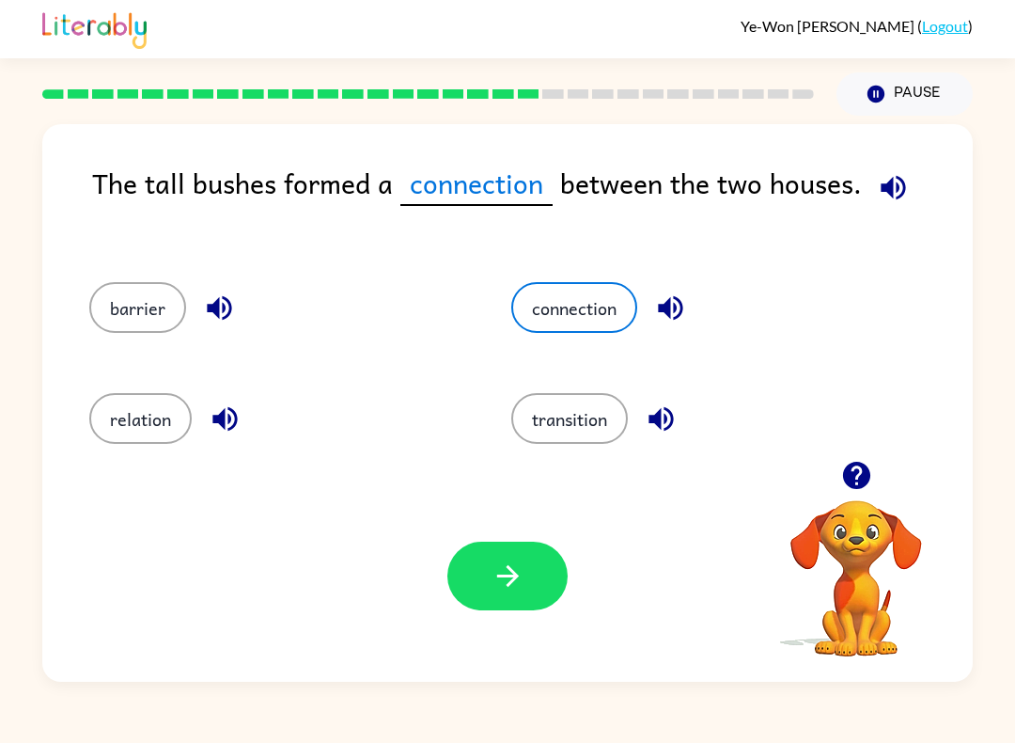
click at [510, 570] on icon "button" at bounding box center [507, 576] width 22 height 22
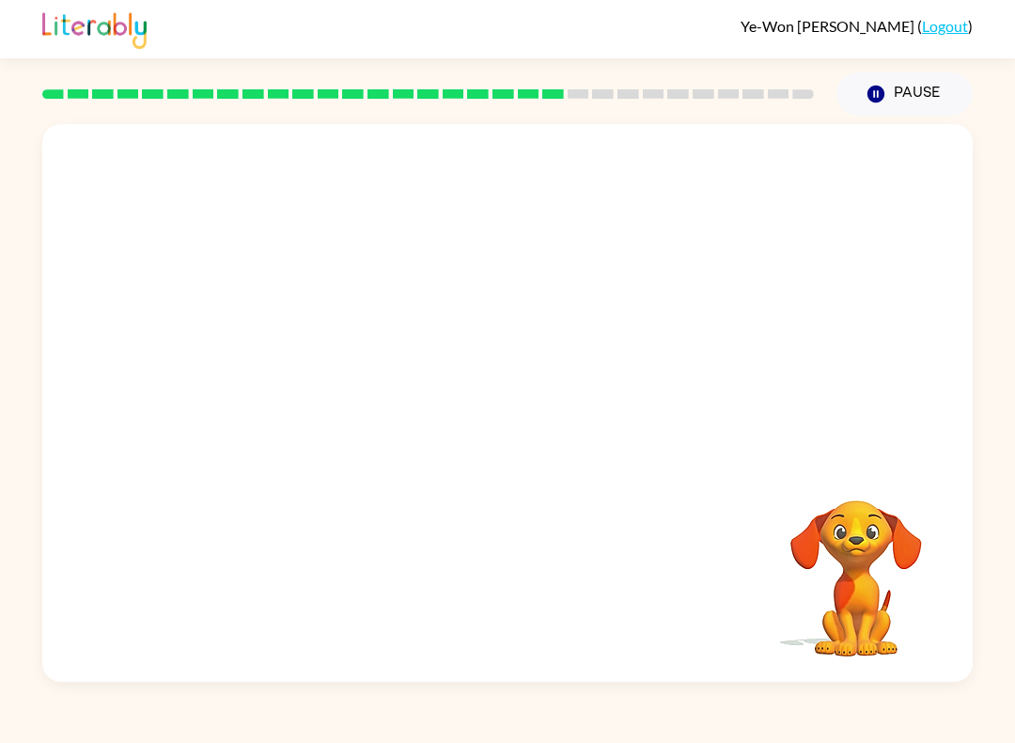
click at [330, 419] on video "Your browser must support playing .mp4 files to use Literably. Please try using…" at bounding box center [507, 292] width 931 height 337
click at [331, 427] on video "Your browser must support playing .mp4 files to use Literably. Please try using…" at bounding box center [507, 292] width 931 height 337
click at [323, 429] on video "Your browser must support playing .mp4 files to use Literably. Please try using…" at bounding box center [507, 292] width 931 height 337
click at [323, 410] on video "Your browser must support playing .mp4 files to use Literably. Please try using…" at bounding box center [507, 292] width 931 height 337
click at [325, 408] on video "Your browser must support playing .mp4 files to use Literably. Please try using…" at bounding box center [507, 292] width 931 height 337
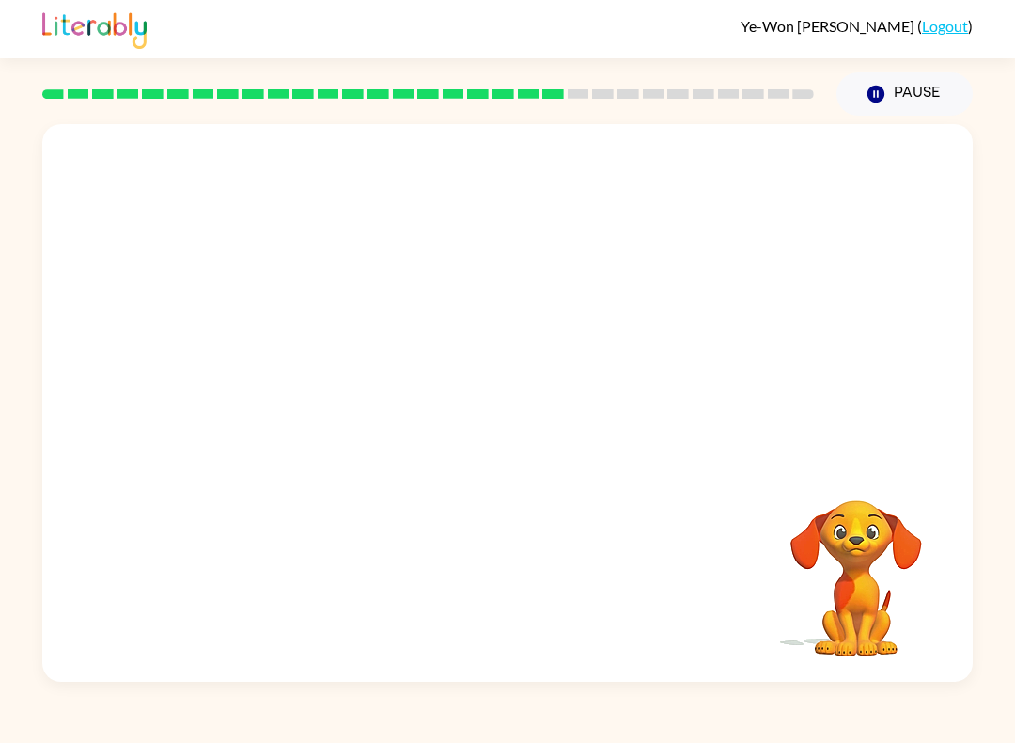
click at [313, 403] on video "Your browser must support playing .mp4 files to use Literably. Please try using…" at bounding box center [507, 292] width 931 height 337
click at [320, 411] on video "Your browser must support playing .mp4 files to use Literably. Please try using…" at bounding box center [507, 292] width 931 height 337
click at [321, 410] on video "Your browser must support playing .mp4 files to use Literably. Please try using…" at bounding box center [507, 292] width 931 height 337
click at [327, 389] on video "Your browser must support playing .mp4 files to use Literably. Please try using…" at bounding box center [507, 292] width 931 height 337
click at [321, 409] on video "Your browser must support playing .mp4 files to use Literably. Please try using…" at bounding box center [507, 292] width 931 height 337
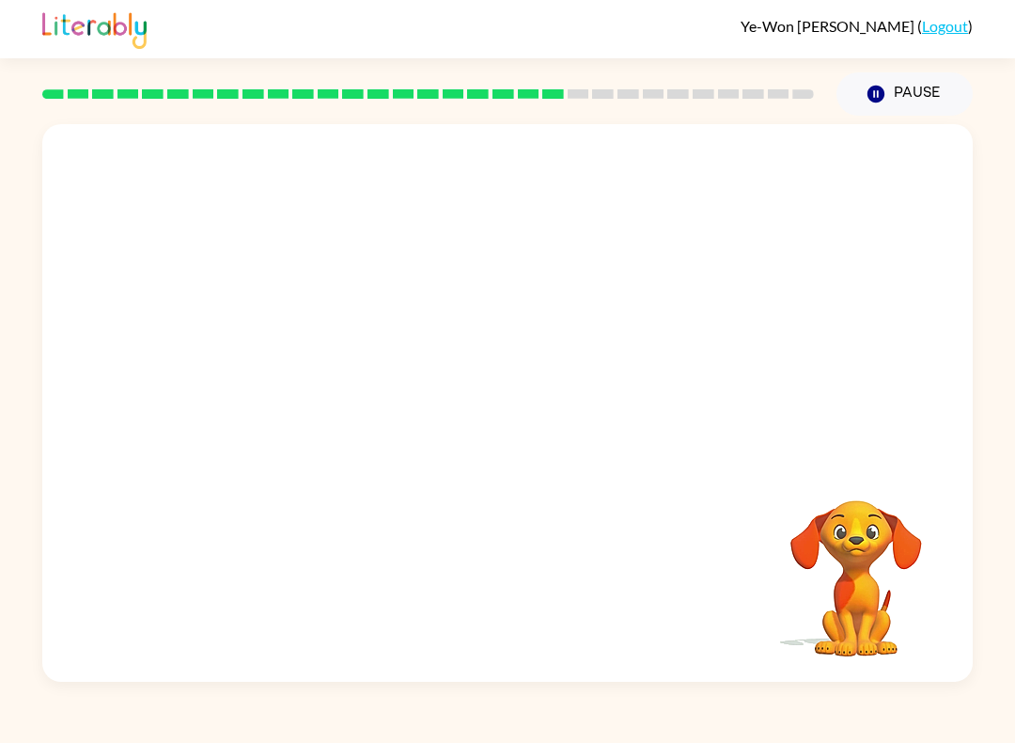
click at [321, 408] on video "Your browser must support playing .mp4 files to use Literably. Please try using…" at bounding box center [507, 292] width 931 height 337
click at [336, 401] on video "Your browser must support playing .mp4 files to use Literably. Please try using…" at bounding box center [507, 292] width 931 height 337
click at [335, 401] on video "Your browser must support playing .mp4 files to use Literably. Please try using…" at bounding box center [507, 292] width 931 height 337
click at [322, 409] on video "Your browser must support playing .mp4 files to use Literably. Please try using…" at bounding box center [507, 292] width 931 height 337
click at [322, 408] on video "Your browser must support playing .mp4 files to use Literably. Please try using…" at bounding box center [507, 292] width 931 height 337
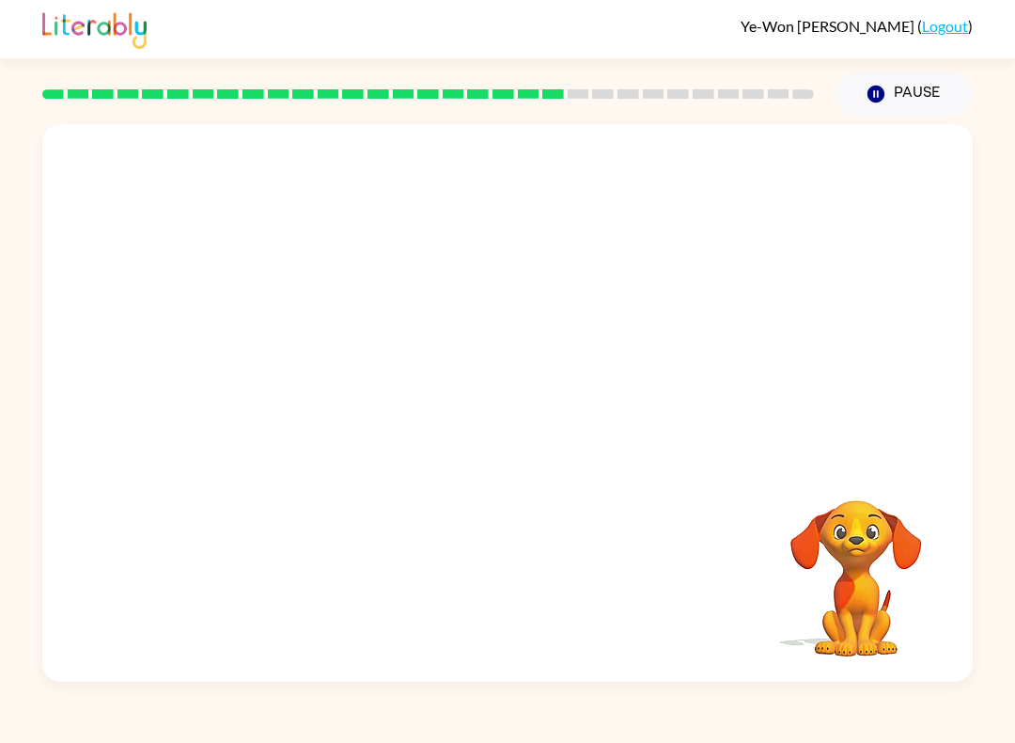
click at [308, 403] on video "Your browser must support playing .mp4 files to use Literably. Please try using…" at bounding box center [507, 292] width 931 height 337
click at [332, 409] on video "Your browser must support playing .mp4 files to use Literably. Please try using…" at bounding box center [507, 292] width 931 height 337
click at [307, 422] on video "Your browser must support playing .mp4 files to use Literably. Please try using…" at bounding box center [507, 292] width 931 height 337
click at [324, 407] on video "Your browser must support playing .mp4 files to use Literably. Please try using…" at bounding box center [507, 292] width 931 height 337
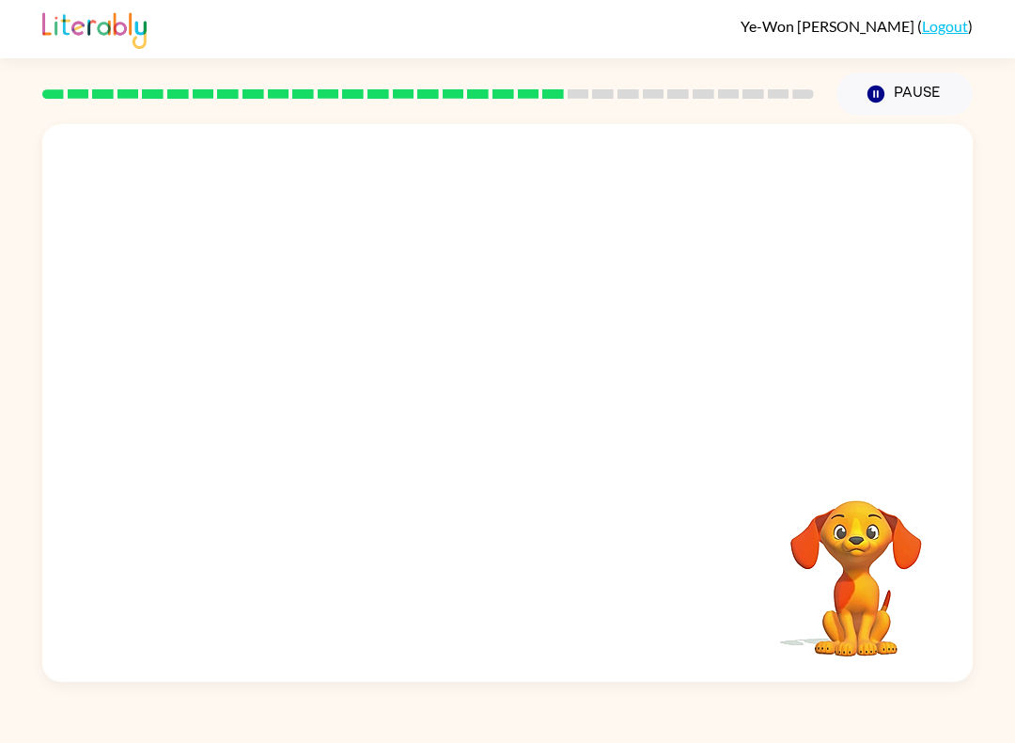
click at [324, 406] on video "Your browser must support playing .mp4 files to use Literably. Please try using…" at bounding box center [507, 292] width 931 height 337
click at [328, 407] on video "Your browser must support playing .mp4 files to use Literably. Please try using…" at bounding box center [507, 292] width 931 height 337
click at [316, 401] on video "Your browser must support playing .mp4 files to use Literably. Please try using…" at bounding box center [507, 292] width 931 height 337
click at [312, 403] on video "Your browser must support playing .mp4 files to use Literably. Please try using…" at bounding box center [507, 292] width 931 height 337
click at [325, 416] on video "Your browser must support playing .mp4 files to use Literably. Please try using…" at bounding box center [507, 292] width 931 height 337
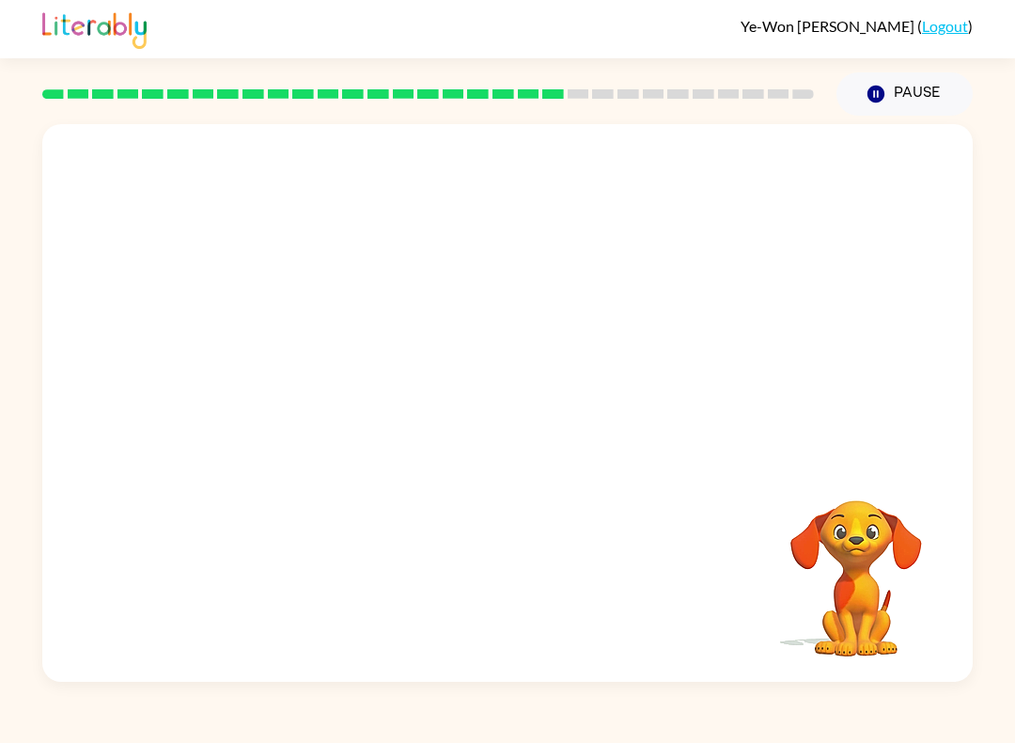
click at [325, 415] on video "Your browser must support playing .mp4 files to use Literably. Please try using…" at bounding box center [507, 292] width 931 height 337
click at [314, 425] on video "Your browser must support playing .mp4 files to use Literably. Please try using…" at bounding box center [507, 292] width 931 height 337
click at [295, 449] on video "Your browser must support playing .mp4 files to use Literably. Please try using…" at bounding box center [507, 292] width 931 height 337
click at [472, 430] on button "button" at bounding box center [508, 412] width 120 height 69
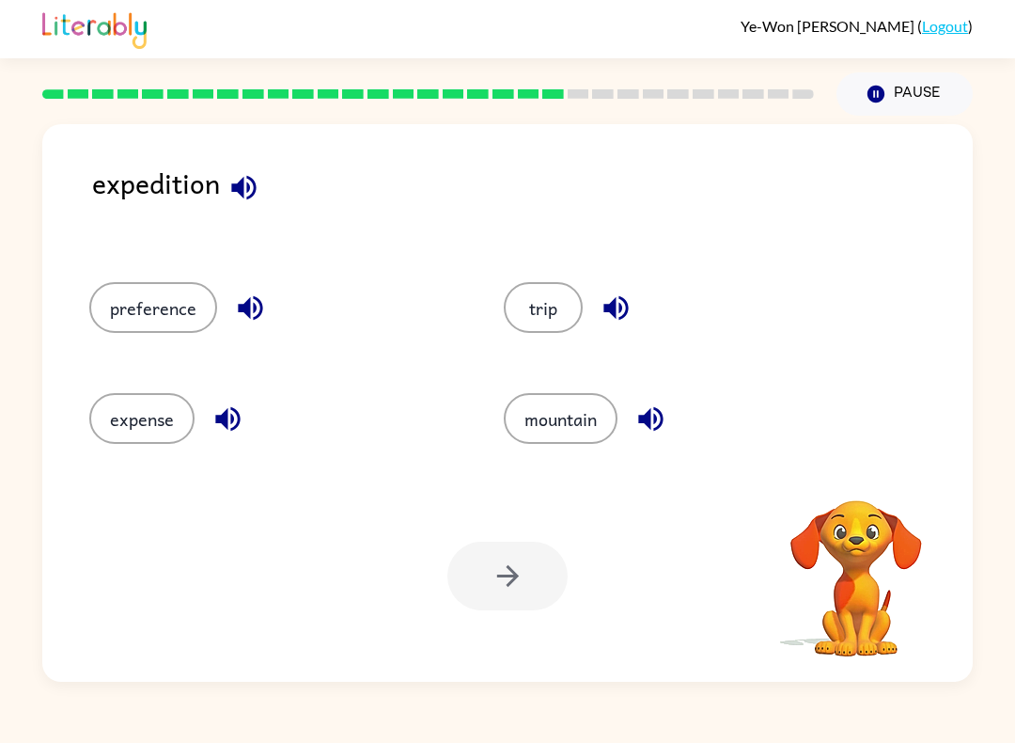
click at [139, 444] on button "expense" at bounding box center [141, 418] width 105 height 51
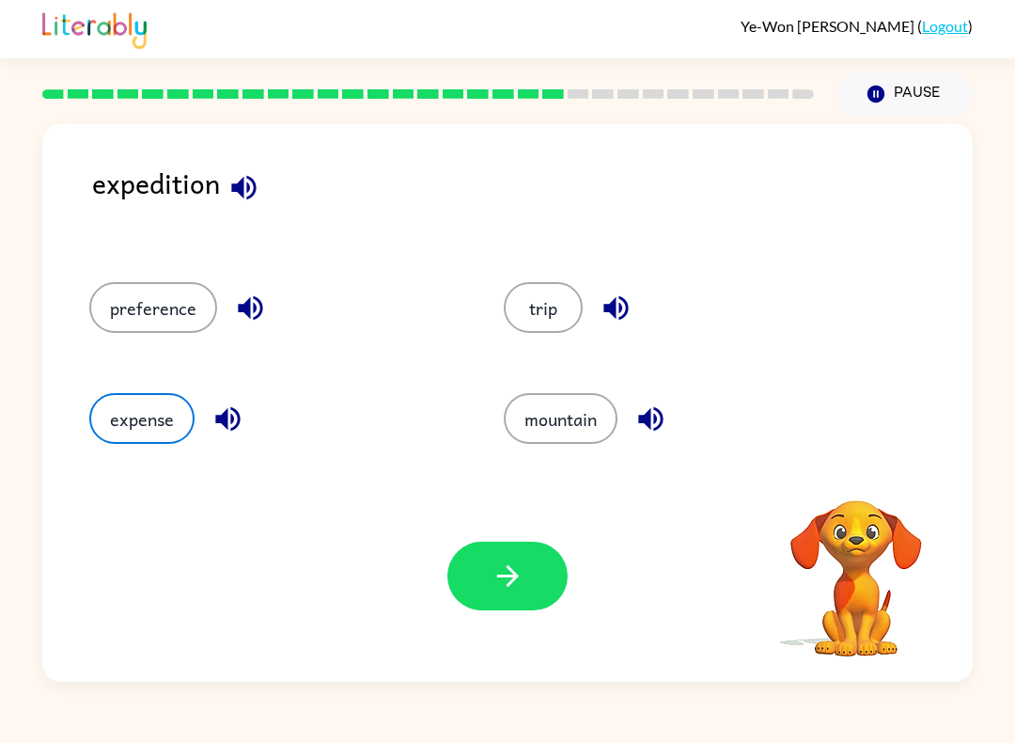
click at [141, 448] on div "expense" at bounding box center [261, 412] width 415 height 111
click at [122, 443] on button "expense" at bounding box center [141, 418] width 105 height 51
click at [511, 576] on icon "button" at bounding box center [507, 576] width 22 height 22
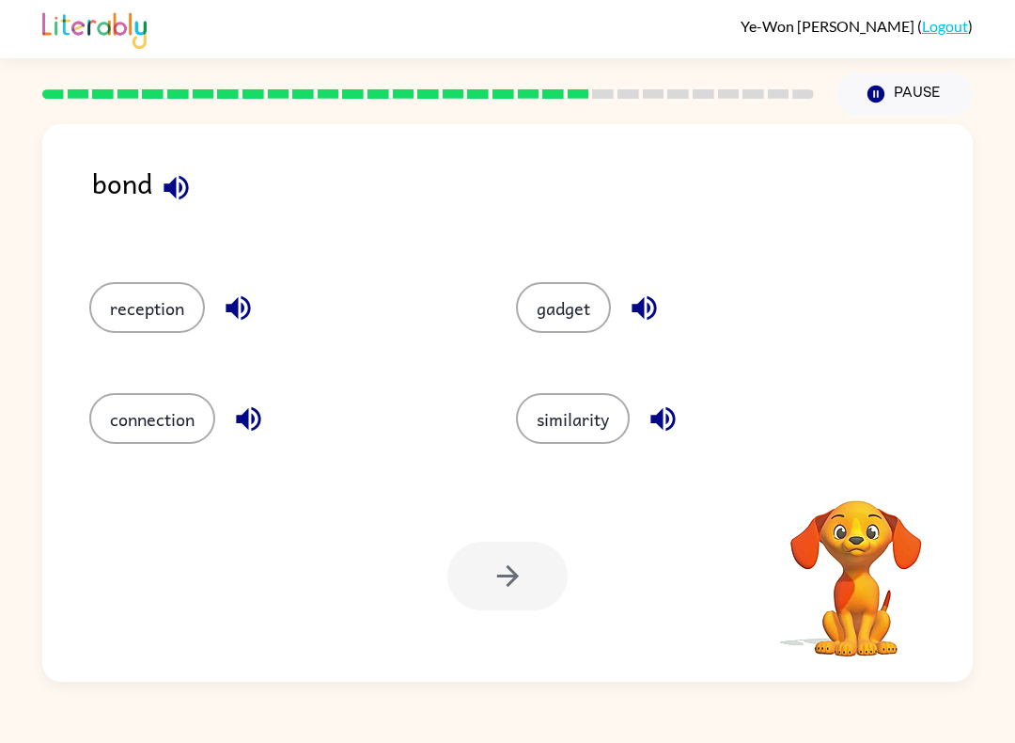
click at [575, 297] on button "gadget" at bounding box center [563, 307] width 95 height 51
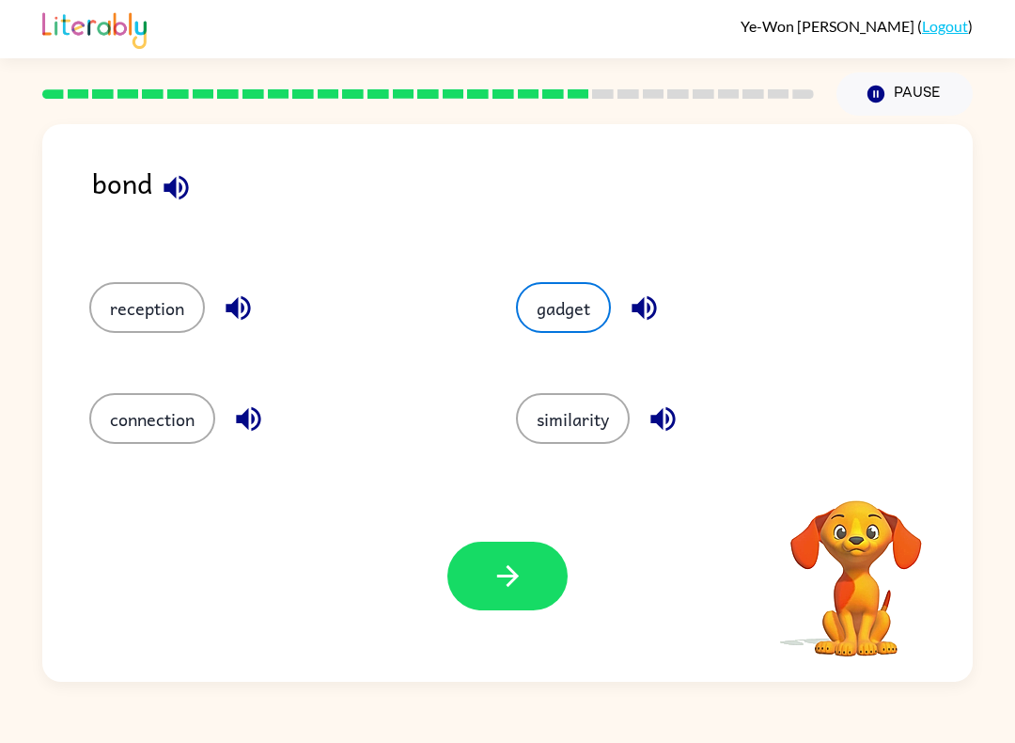
click at [520, 560] on icon "button" at bounding box center [508, 575] width 33 height 33
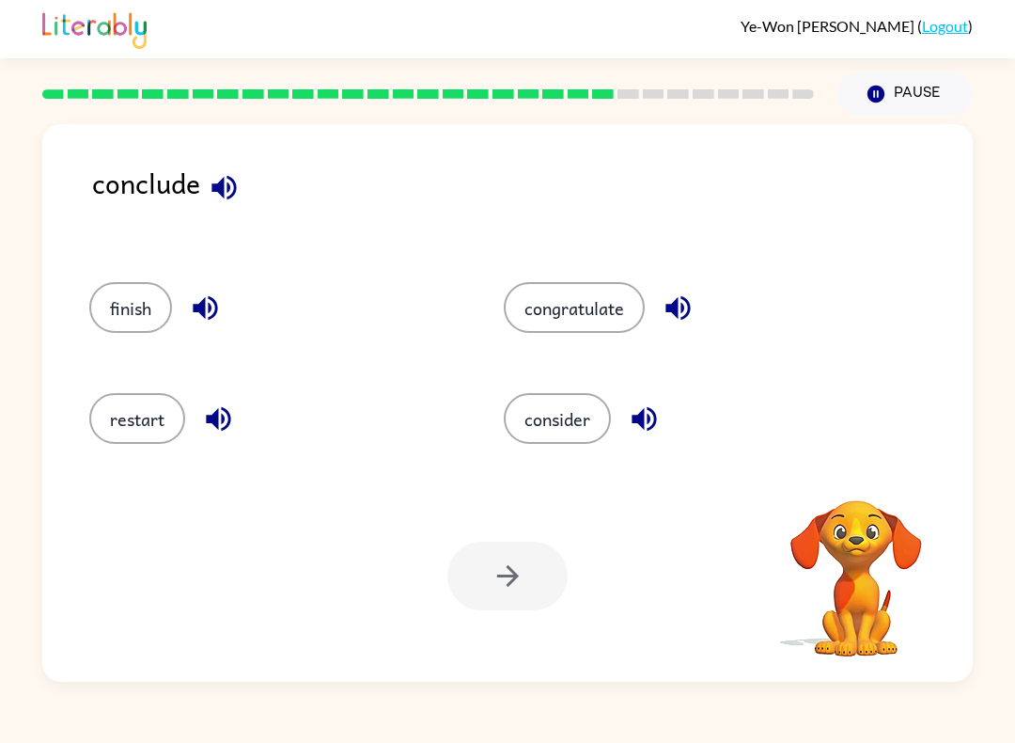
click at [575, 414] on button "consider" at bounding box center [557, 418] width 107 height 51
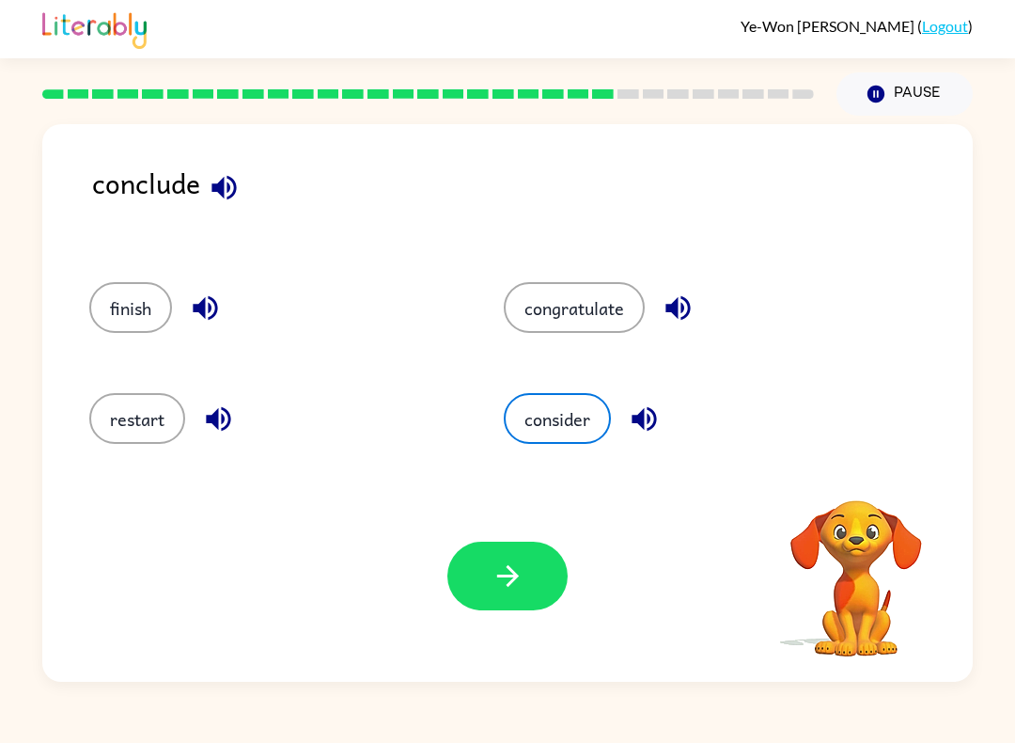
click at [527, 570] on button "button" at bounding box center [508, 576] width 120 height 69
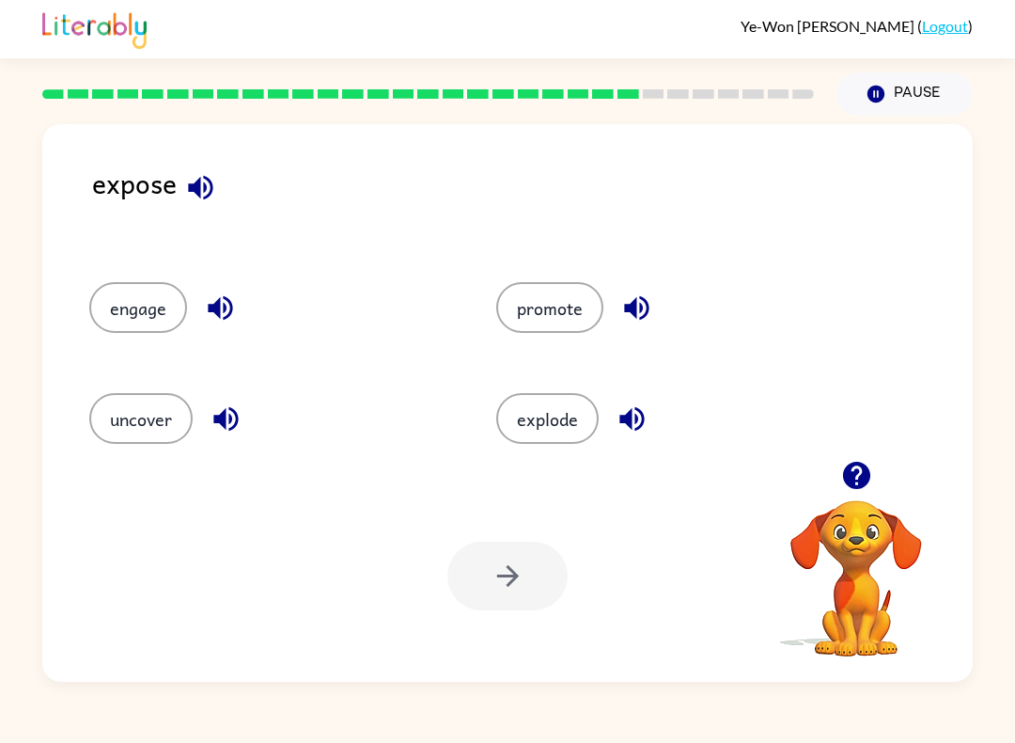
click at [114, 303] on button "engage" at bounding box center [138, 307] width 98 height 51
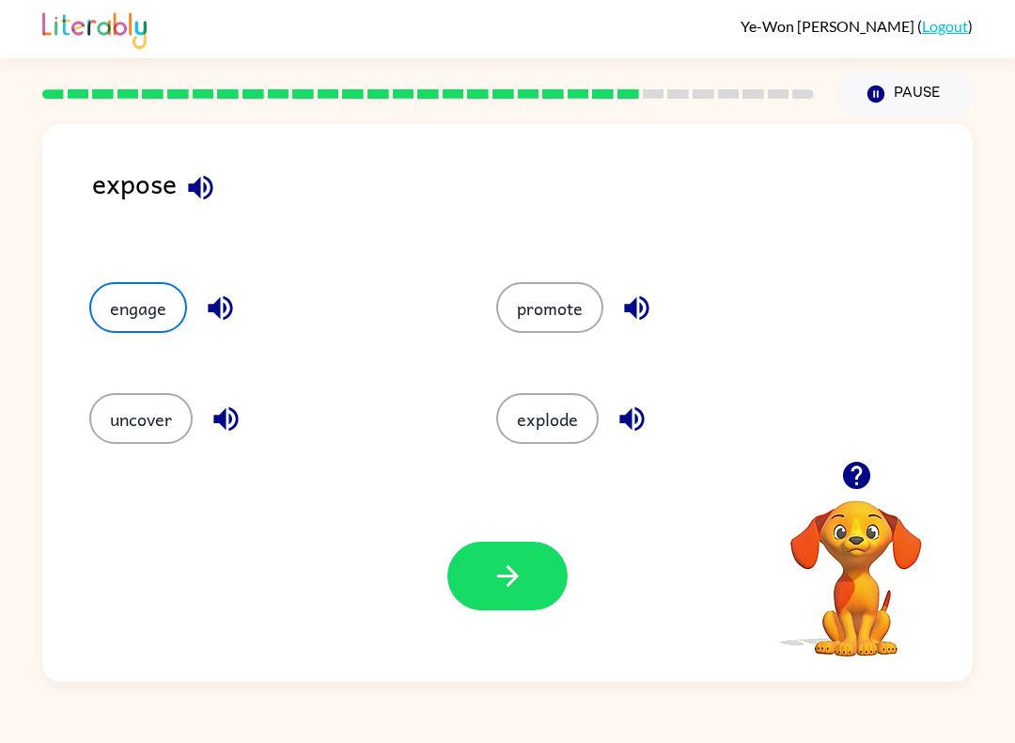
click at [483, 586] on button "button" at bounding box center [508, 576] width 120 height 69
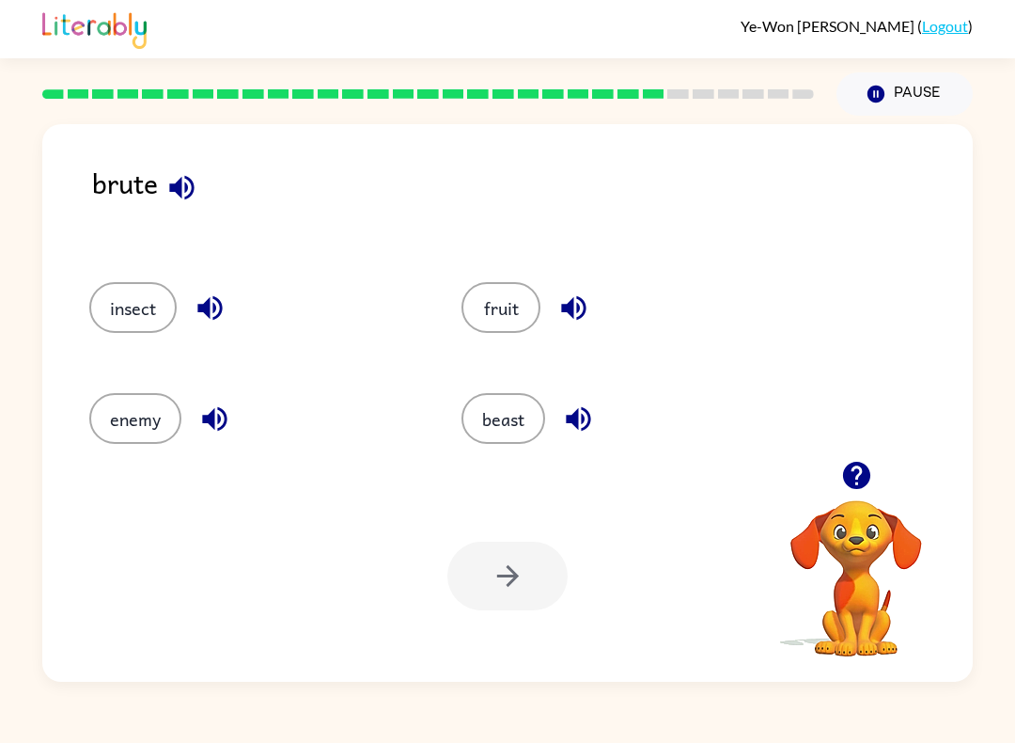
click at [496, 438] on button "beast" at bounding box center [504, 418] width 84 height 51
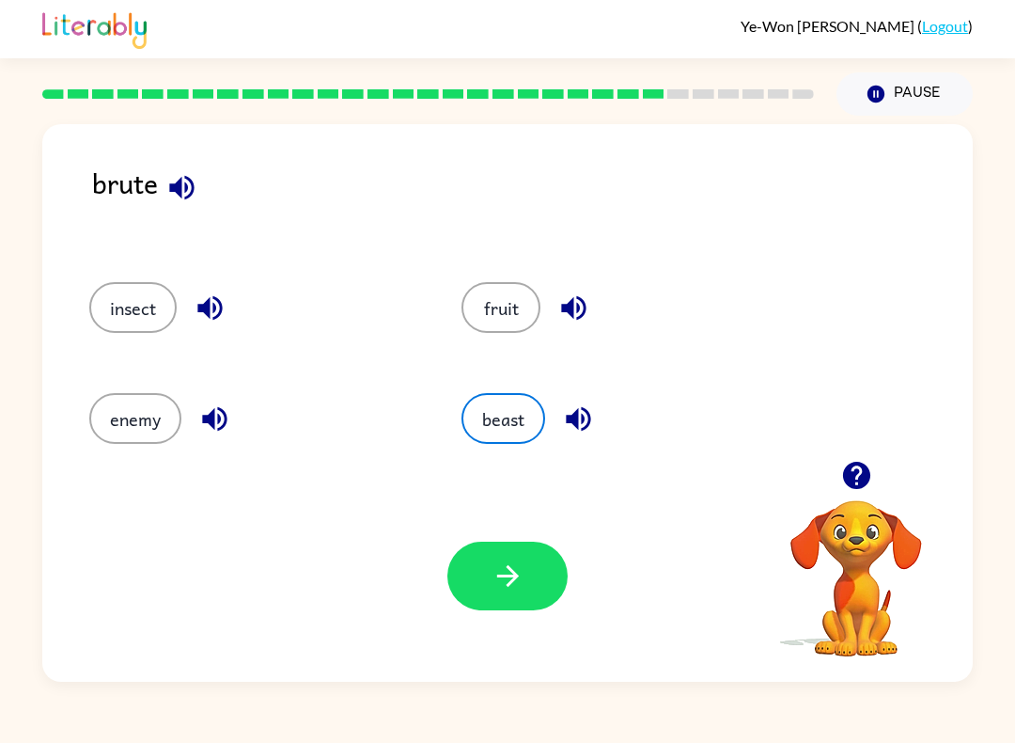
click at [520, 573] on icon "button" at bounding box center [508, 575] width 33 height 33
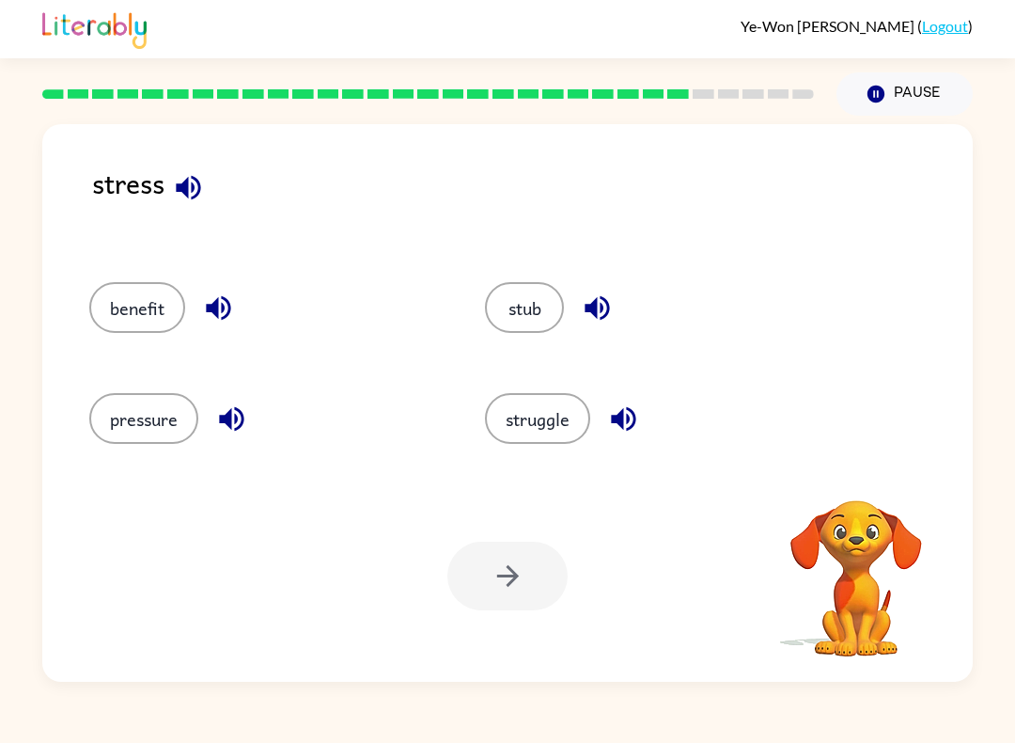
click at [559, 420] on button "struggle" at bounding box center [537, 418] width 105 height 51
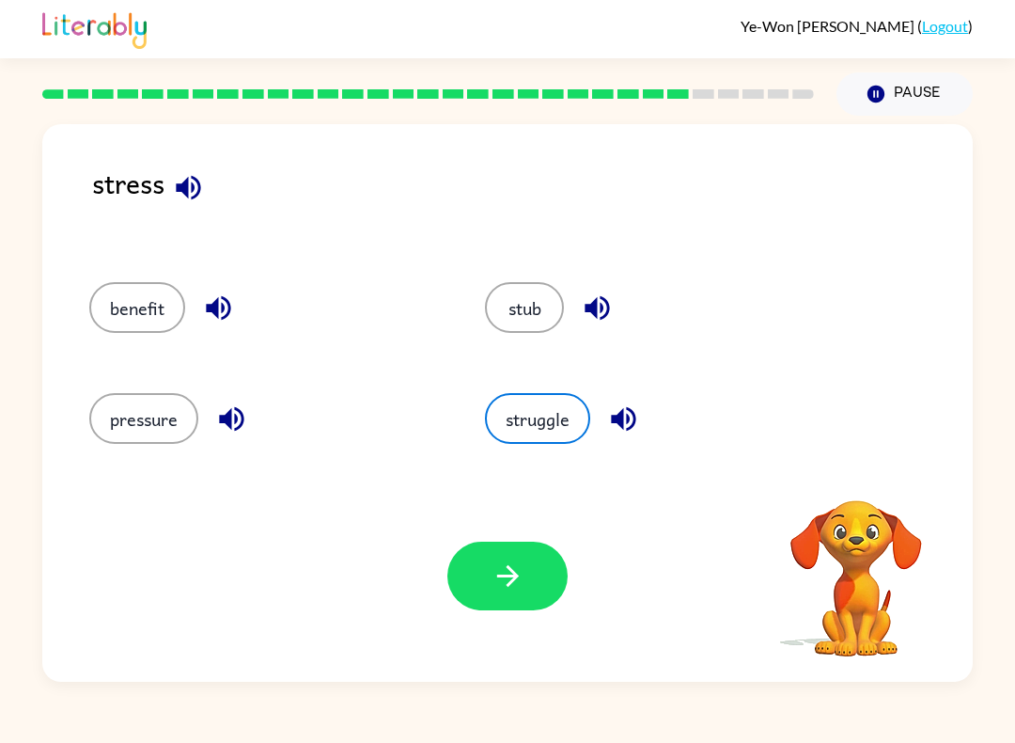
click at [518, 564] on icon "button" at bounding box center [508, 575] width 33 height 33
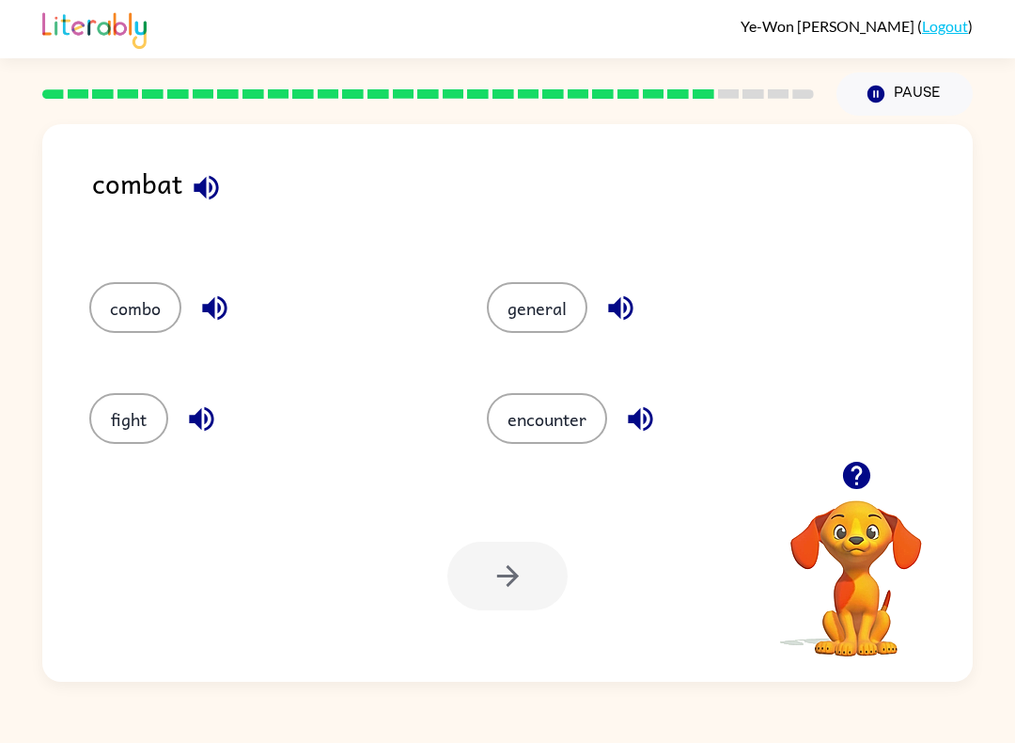
click at [102, 331] on button "combo" at bounding box center [135, 307] width 92 height 51
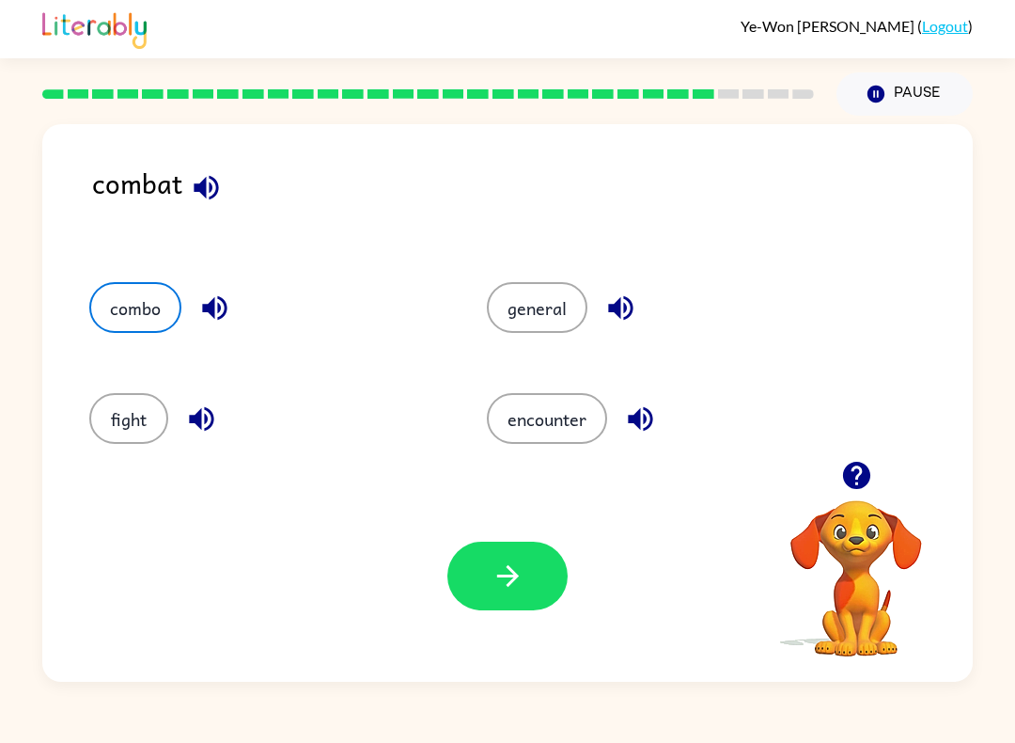
click at [510, 572] on icon "button" at bounding box center [507, 576] width 22 height 22
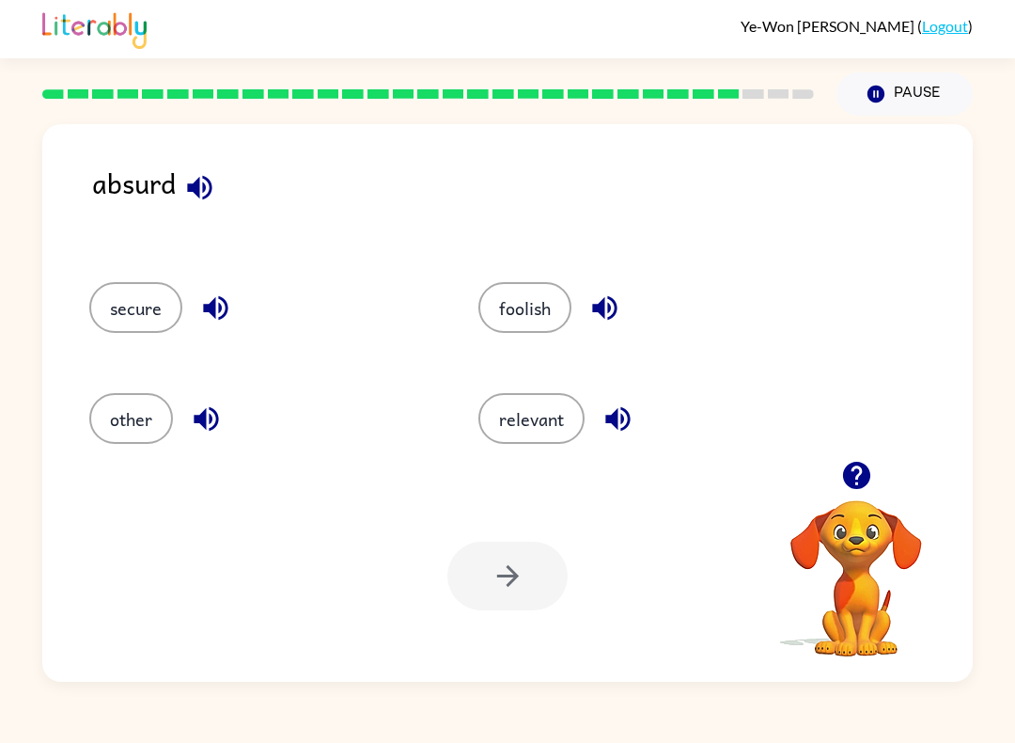
click at [143, 305] on button "secure" at bounding box center [135, 307] width 93 height 51
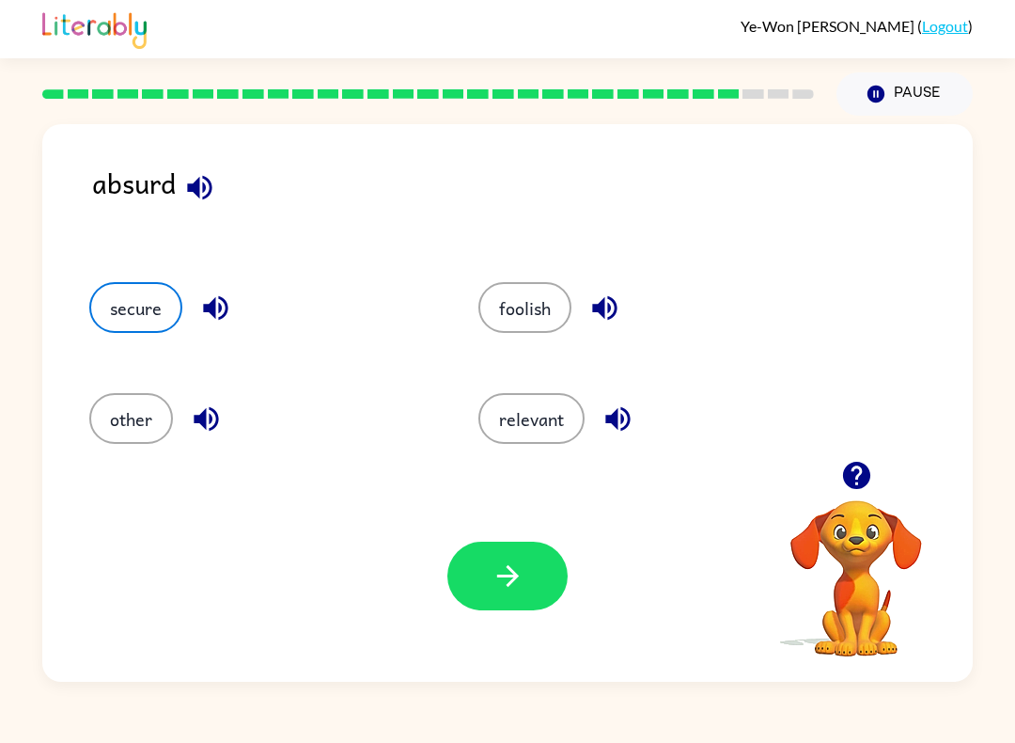
click at [542, 299] on button "foolish" at bounding box center [525, 307] width 93 height 51
click at [552, 439] on button "relevant" at bounding box center [532, 418] width 106 height 51
click at [498, 557] on button "button" at bounding box center [508, 576] width 120 height 69
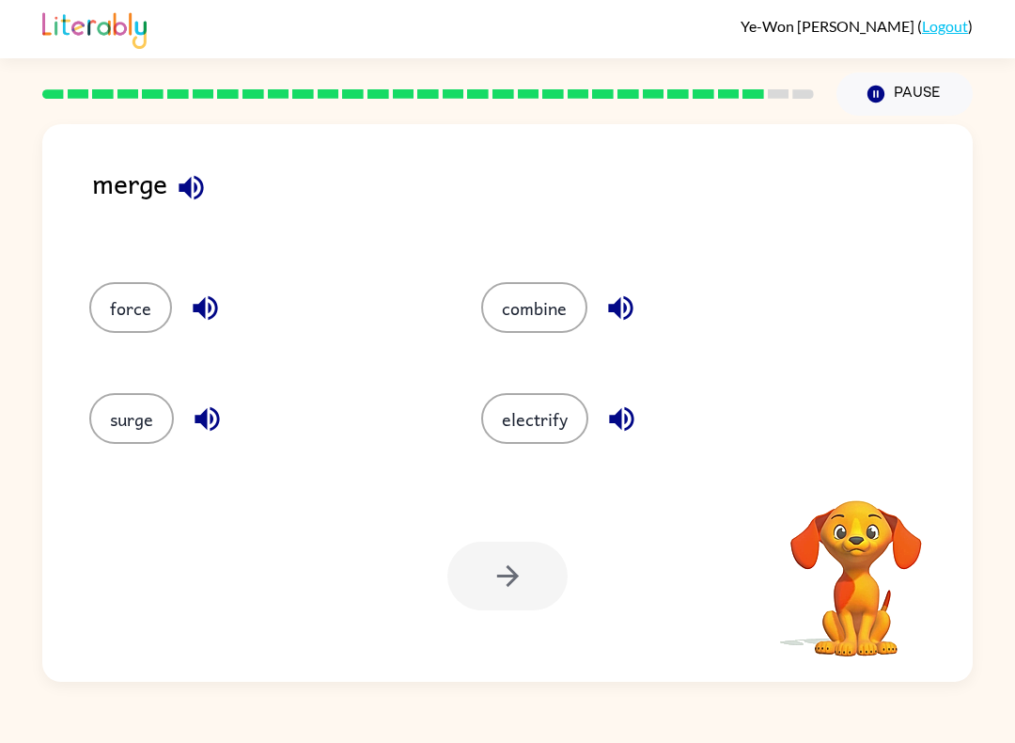
click at [871, 333] on div "force combine surge electrify" at bounding box center [507, 357] width 893 height 207
click at [133, 322] on button "force" at bounding box center [130, 307] width 83 height 51
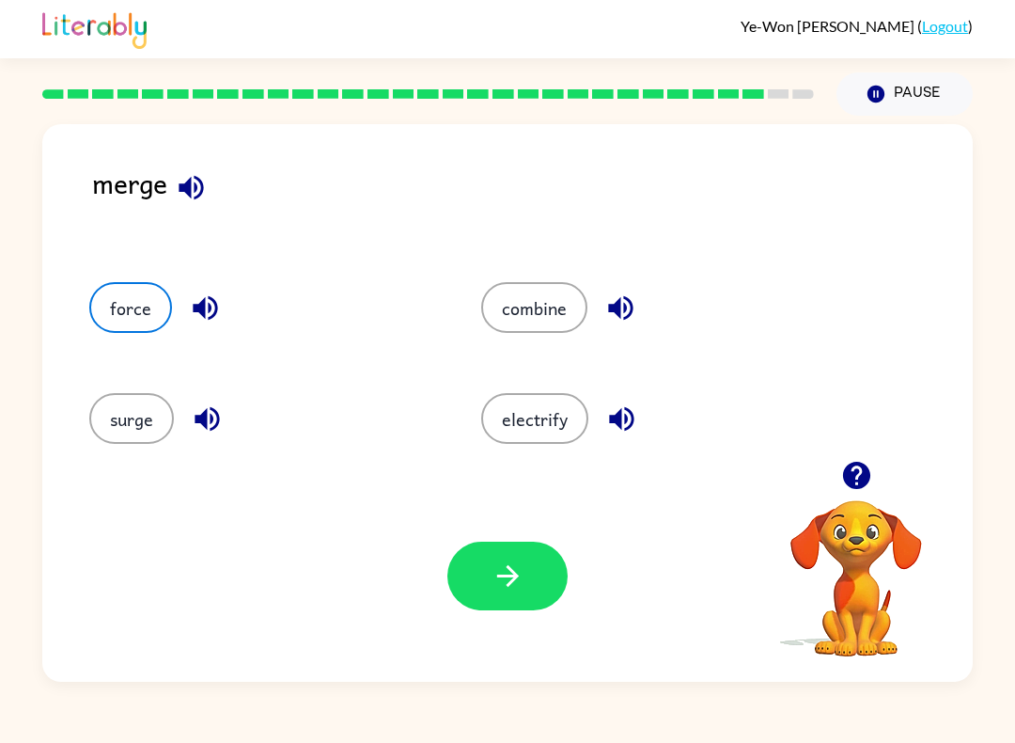
click at [499, 569] on icon "button" at bounding box center [508, 575] width 33 height 33
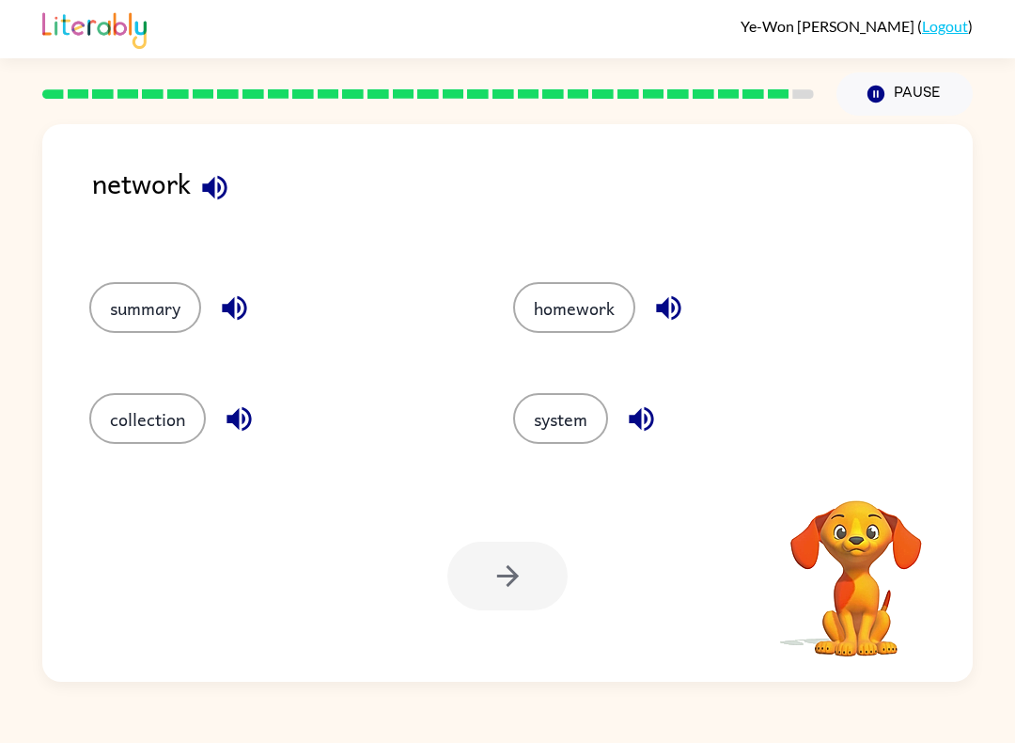
click at [566, 443] on button "system" at bounding box center [560, 418] width 95 height 51
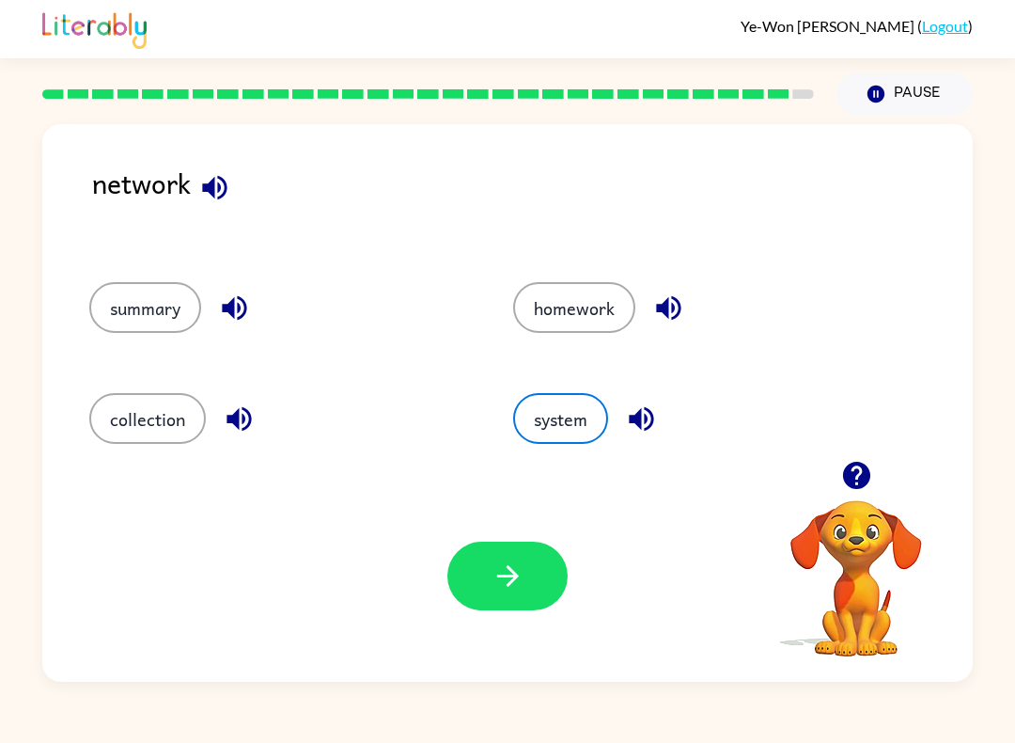
click at [465, 589] on button "button" at bounding box center [508, 576] width 120 height 69
